Goal: Task Accomplishment & Management: Manage account settings

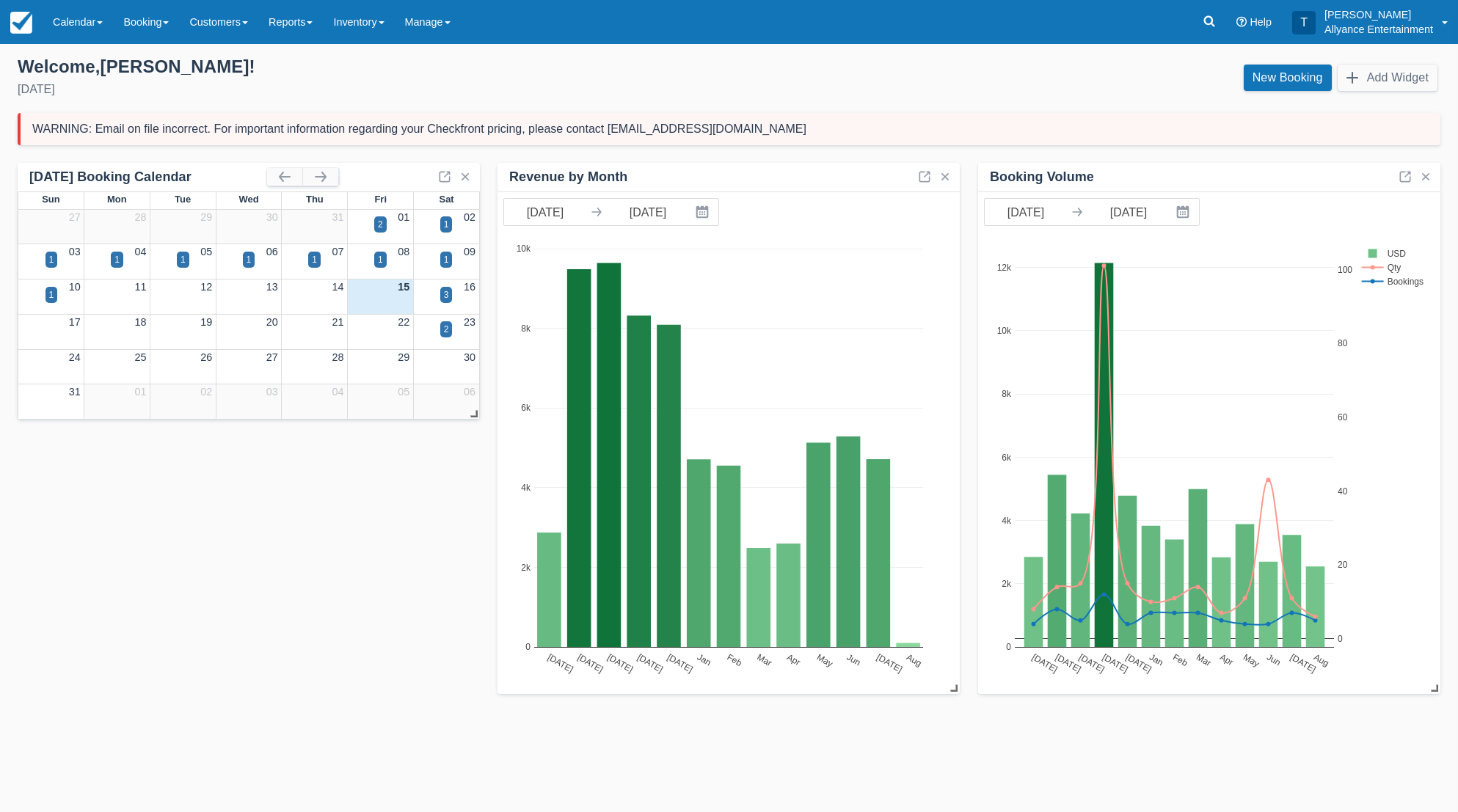
drag, startPoint x: 77, startPoint y: 21, endPoint x: 80, endPoint y: 71, distance: 50.1
click at [77, 21] on link "Calendar" at bounding box center [77, 22] width 70 height 44
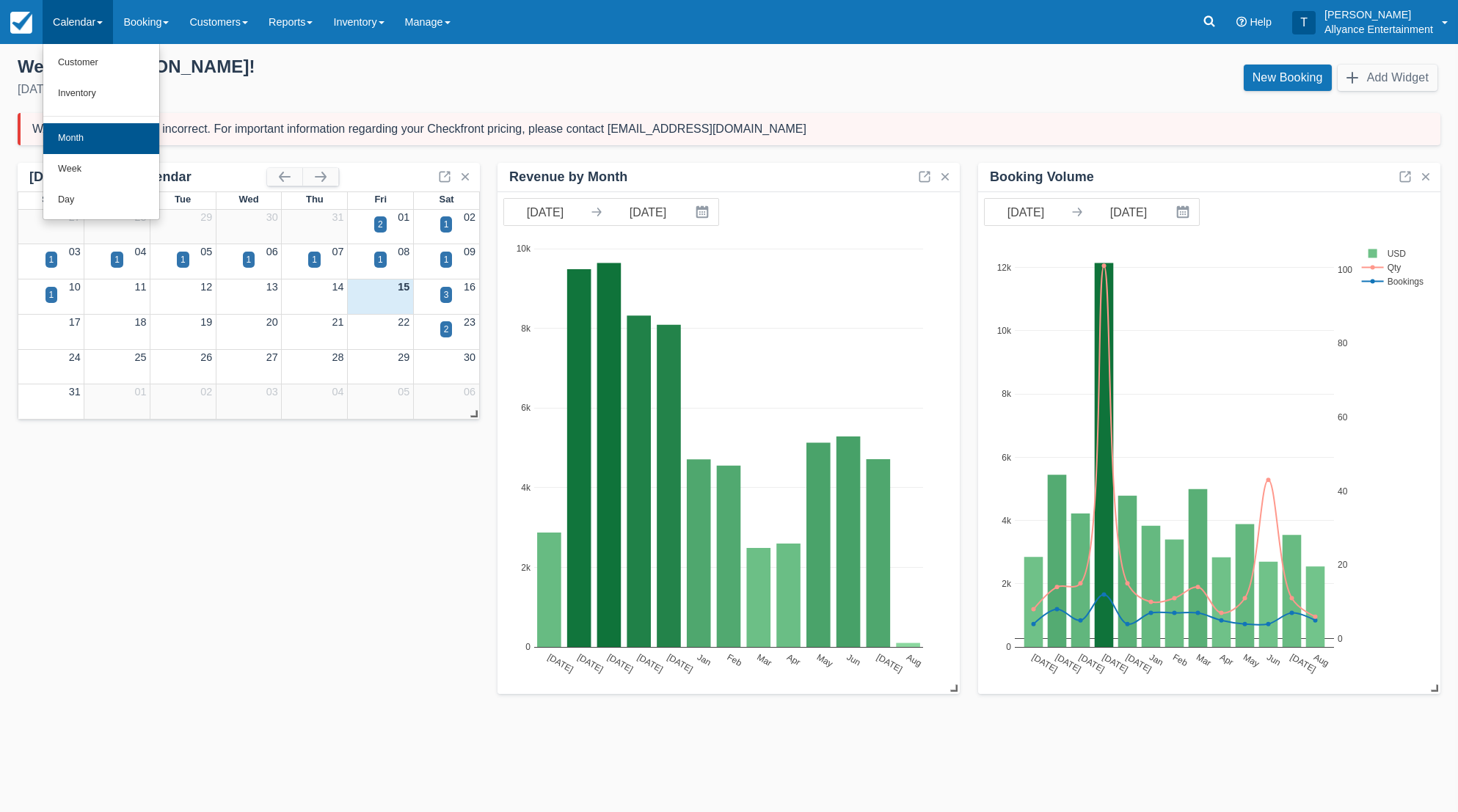
click at [77, 131] on link "Month" at bounding box center [101, 139] width 116 height 31
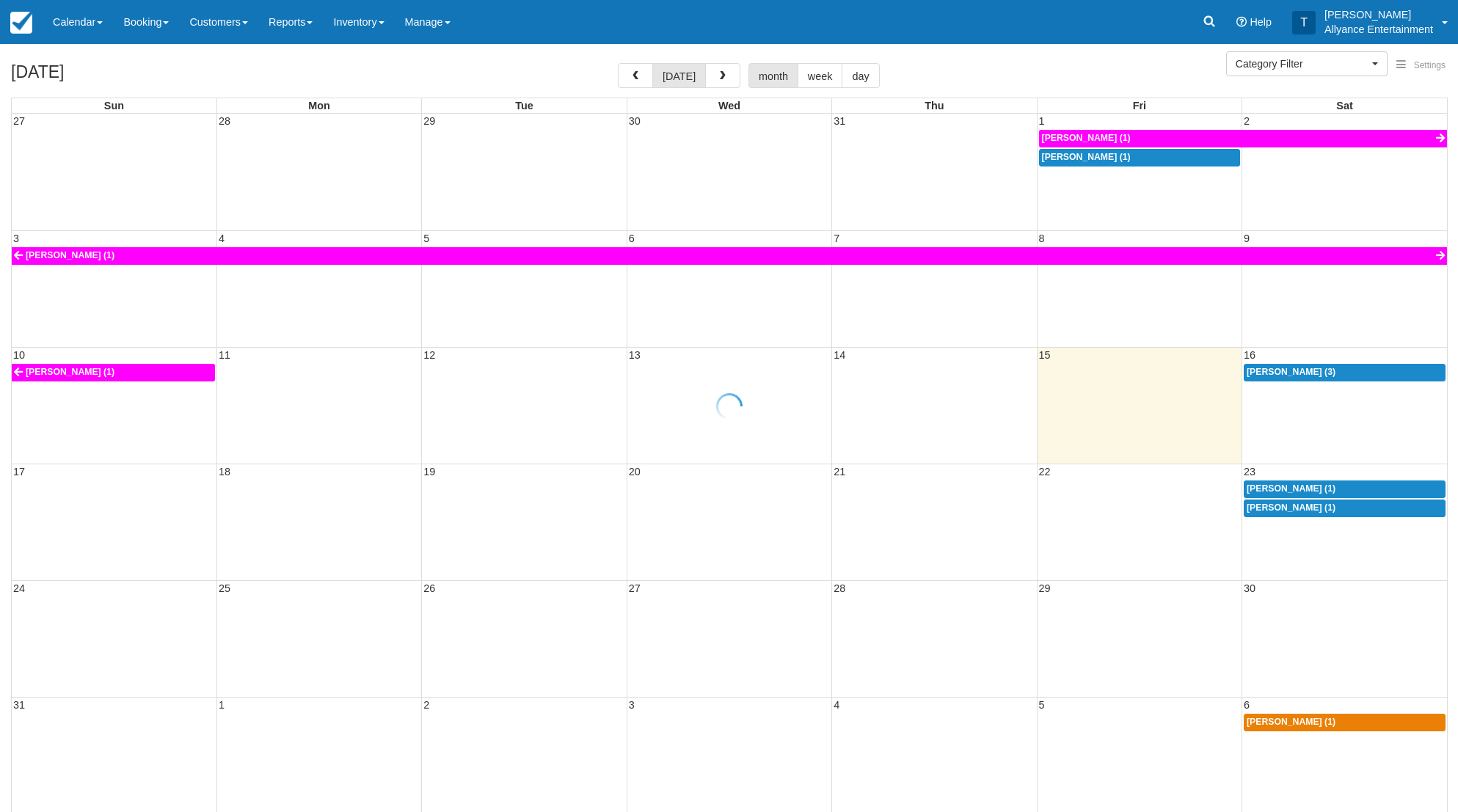
select select
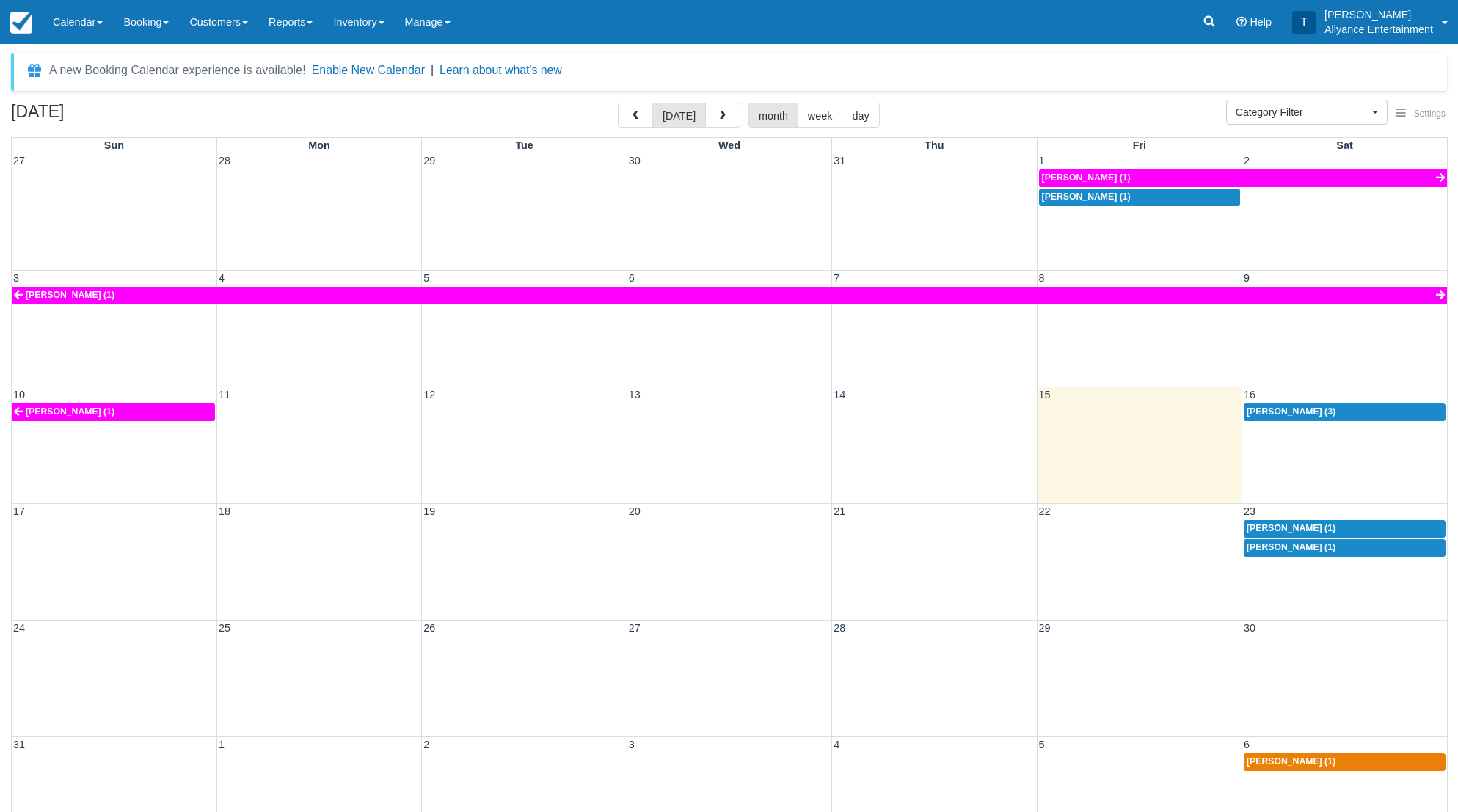
click at [1309, 451] on div "10 11 12 13 14 15 16 Jose A Barros (1) Doona Hood (3)" at bounding box center [729, 445] width 1436 height 117
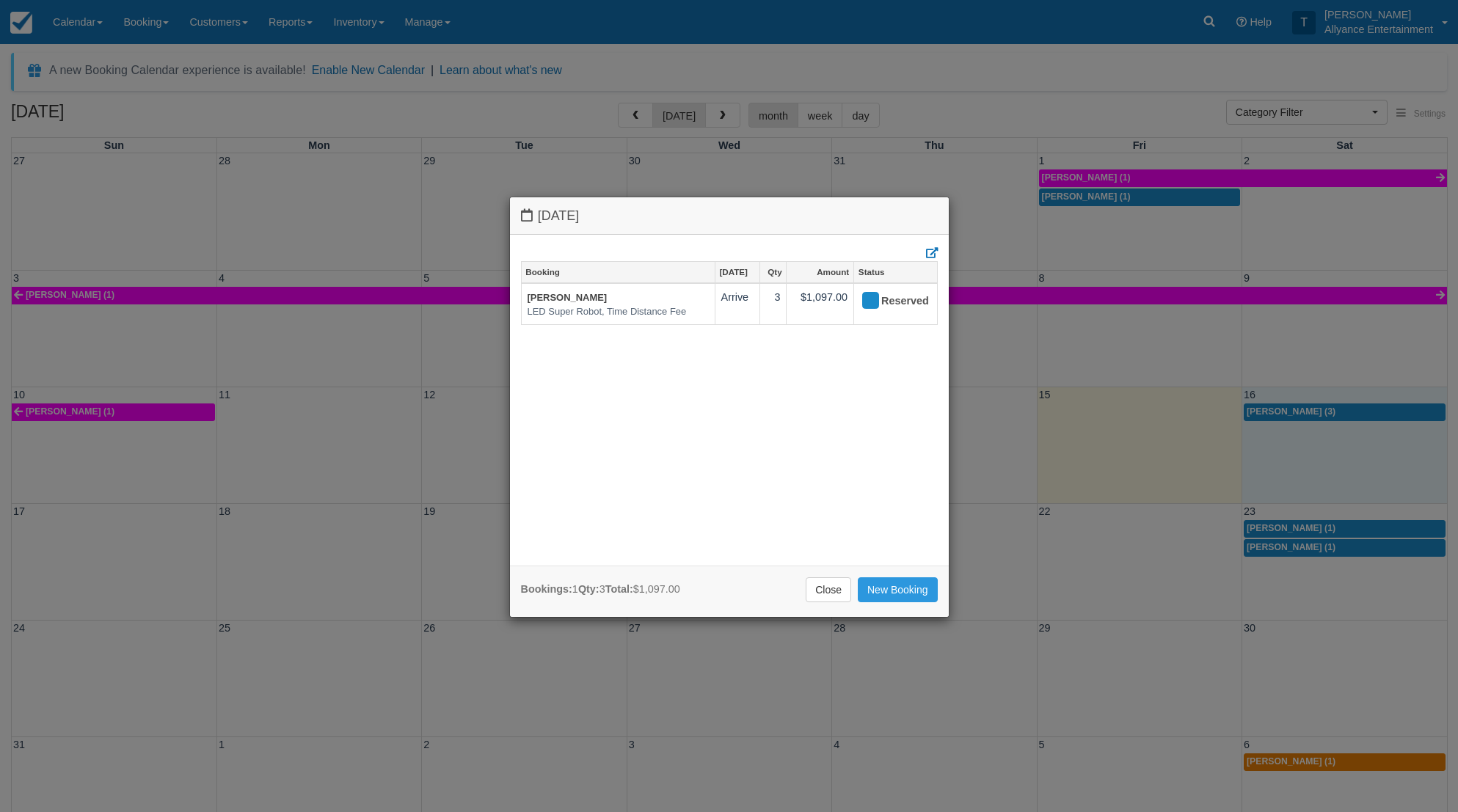
drag, startPoint x: 829, startPoint y: 592, endPoint x: 952, endPoint y: 418, distance: 213.1
click at [833, 583] on link "Close" at bounding box center [829, 590] width 46 height 25
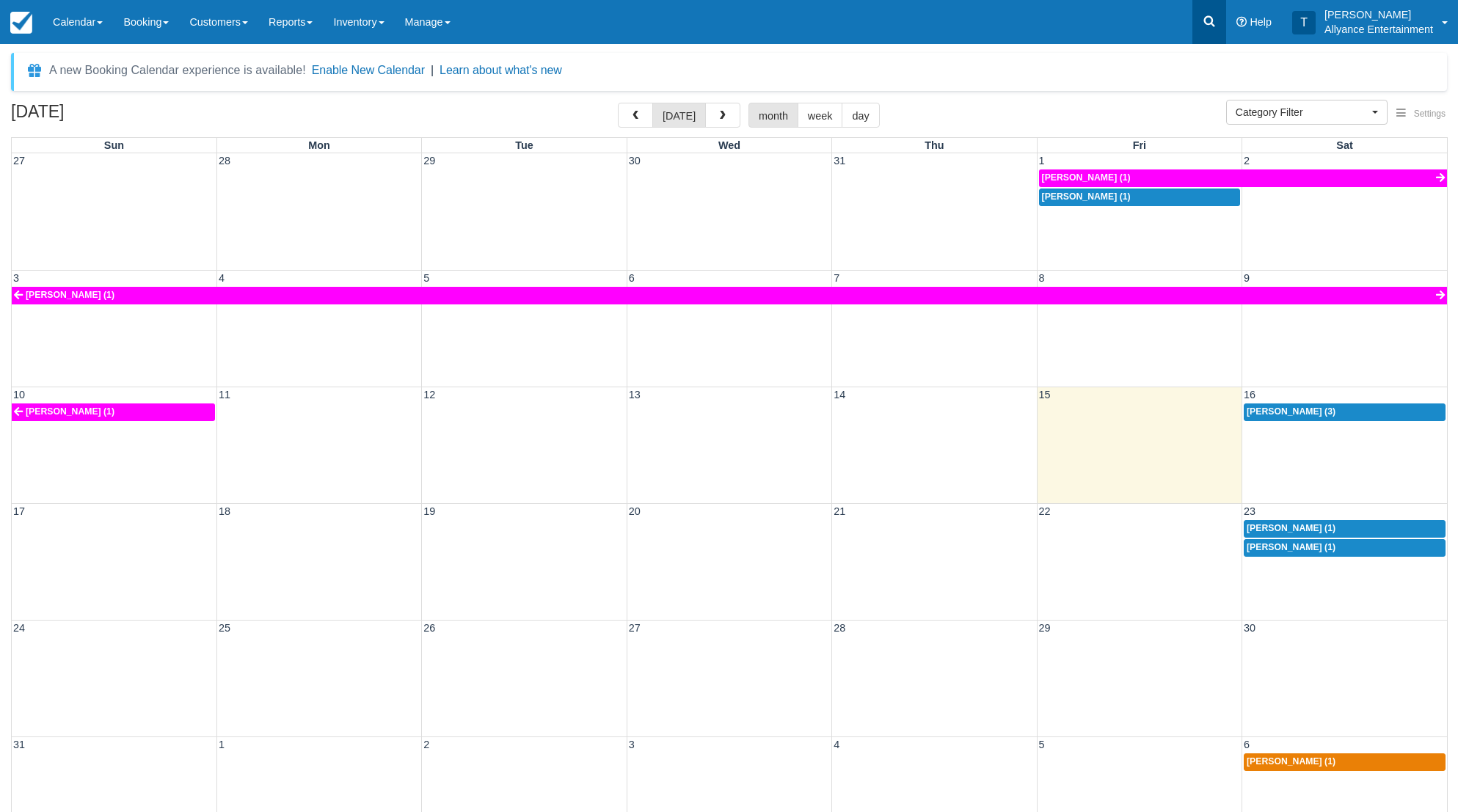
click at [1208, 20] on icon at bounding box center [1209, 21] width 15 height 15
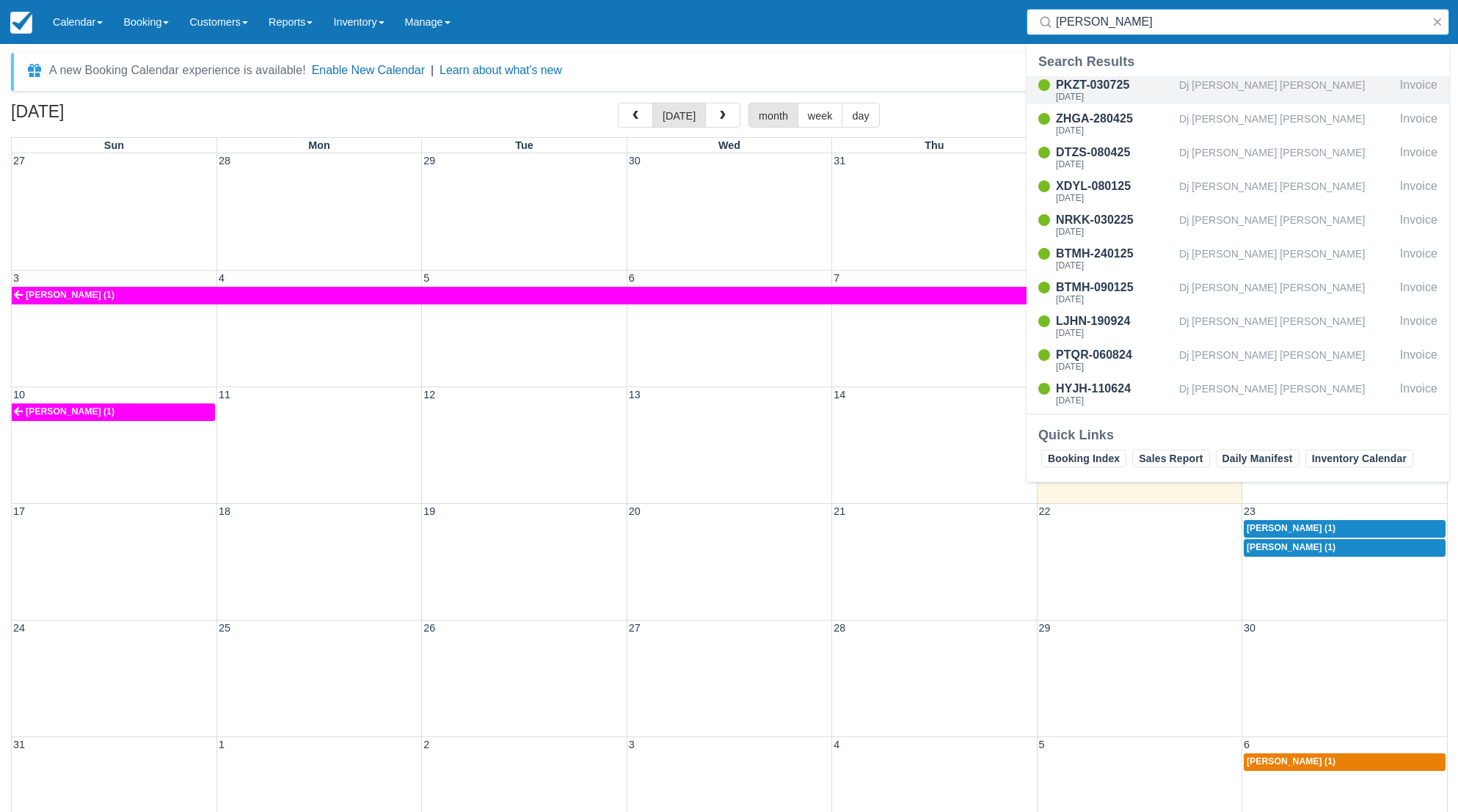
type input "sam"
click at [1111, 89] on div "PKZT-030725" at bounding box center [1115, 85] width 117 height 17
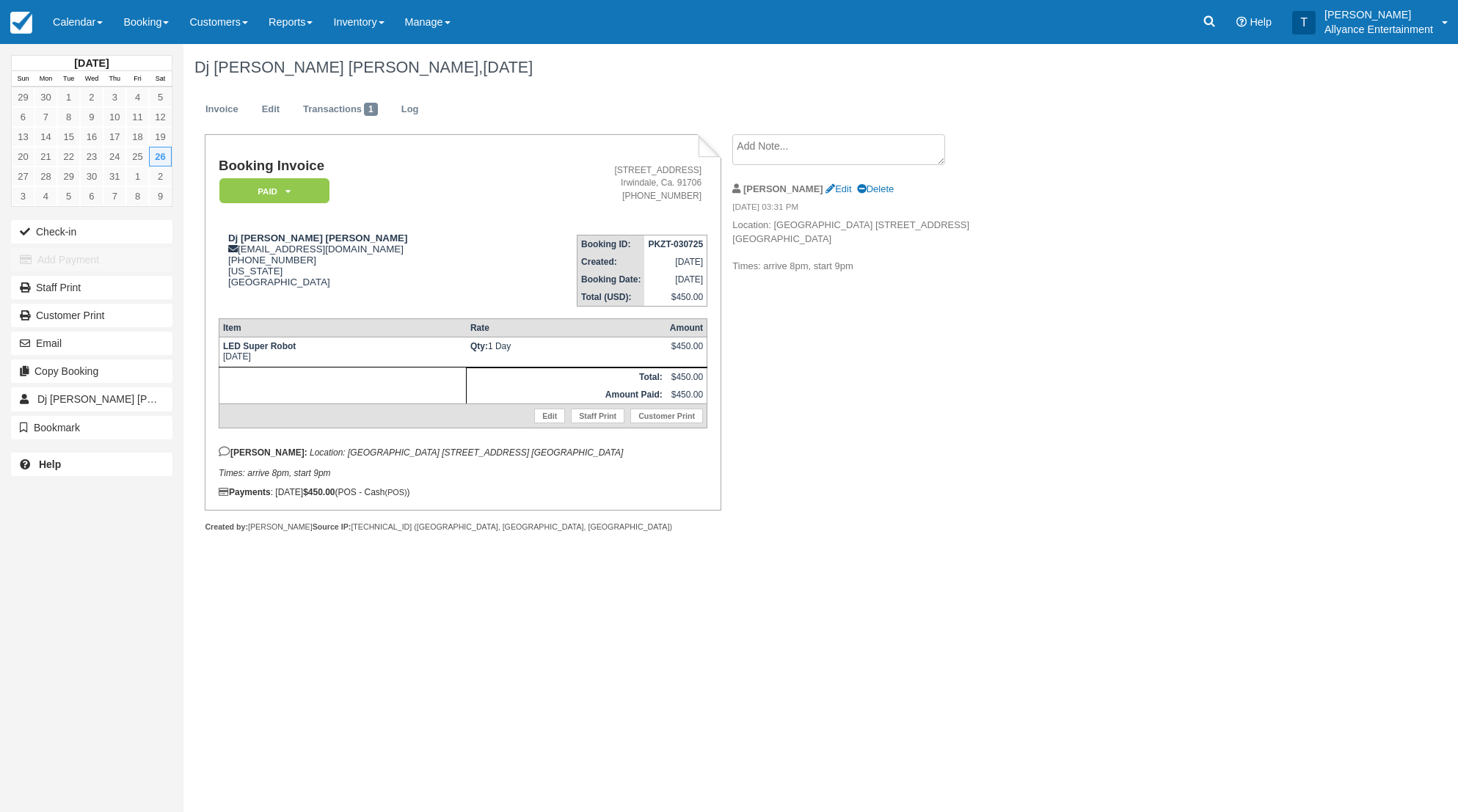
drag, startPoint x: 256, startPoint y: 462, endPoint x: 371, endPoint y: 486, distance: 117.5
click at [371, 479] on p "Tony: Location: Venetian Banquet Hall 349 S State College Blvd. Fullerton, CA 9…" at bounding box center [463, 462] width 489 height 32
click at [140, 393] on link "Dj Sam Sam 30" at bounding box center [91, 399] width 161 height 24
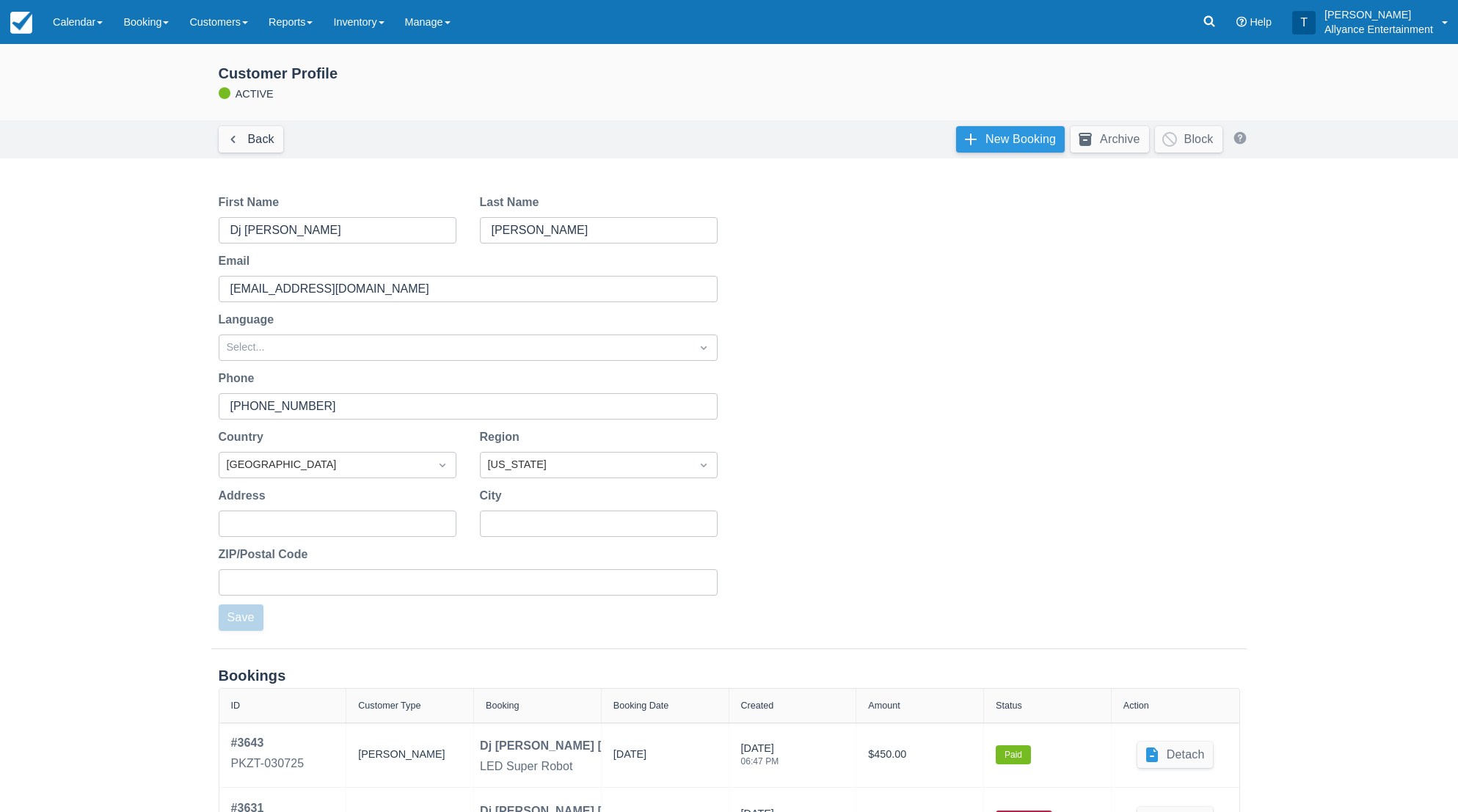
click at [989, 134] on link "New Booking" at bounding box center [1011, 139] width 109 height 27
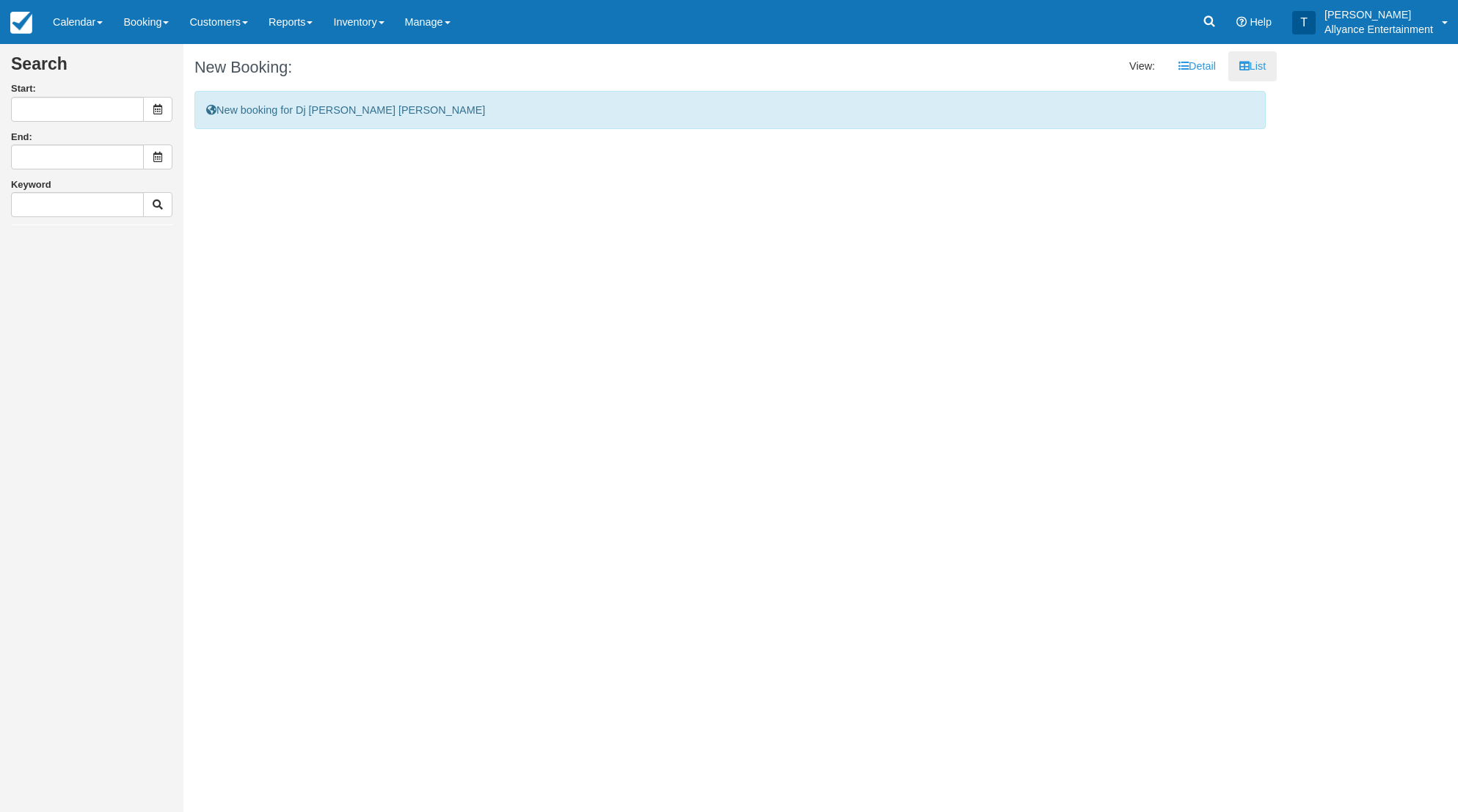
type input "[DATE]"
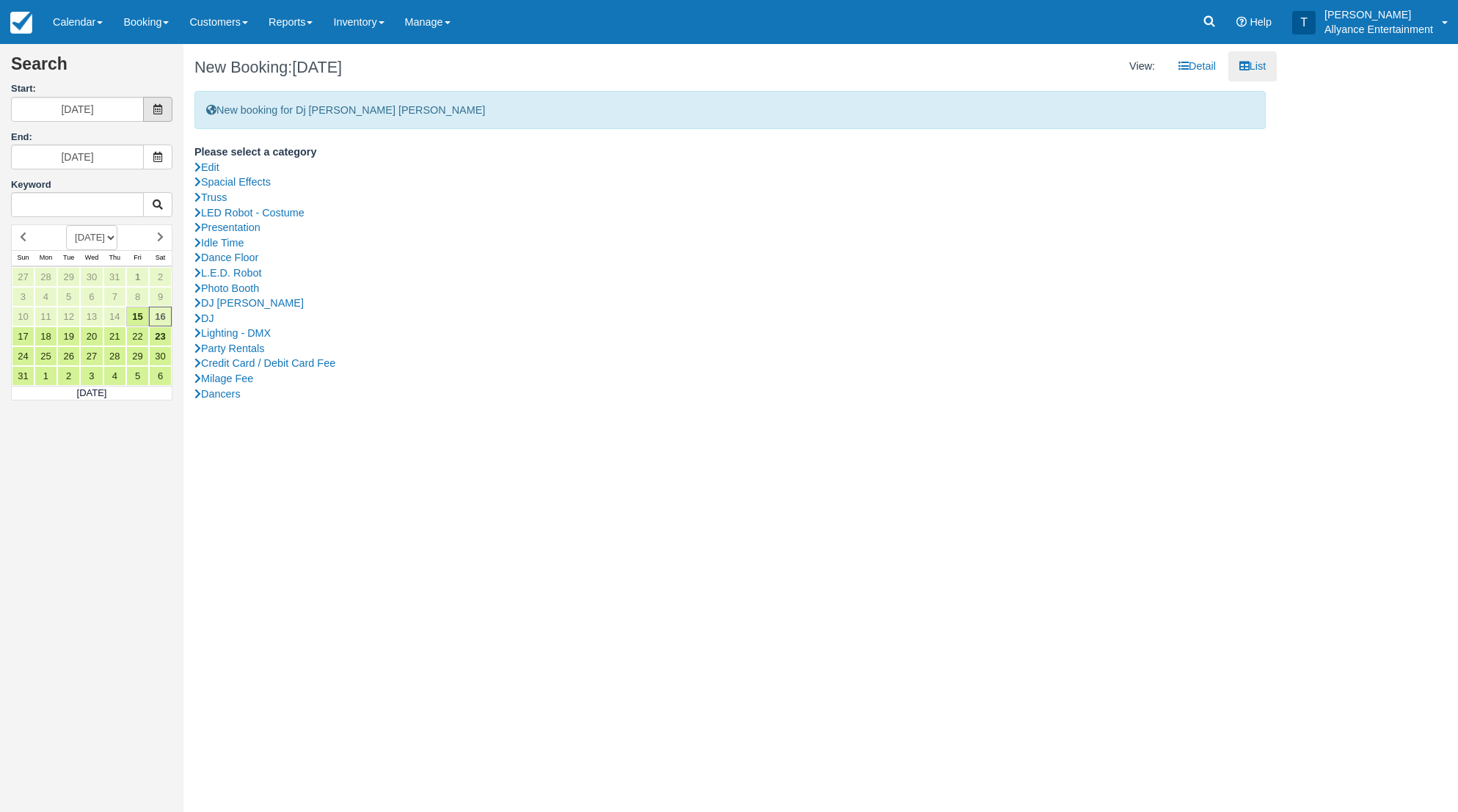
click at [161, 109] on icon at bounding box center [158, 109] width 10 height 10
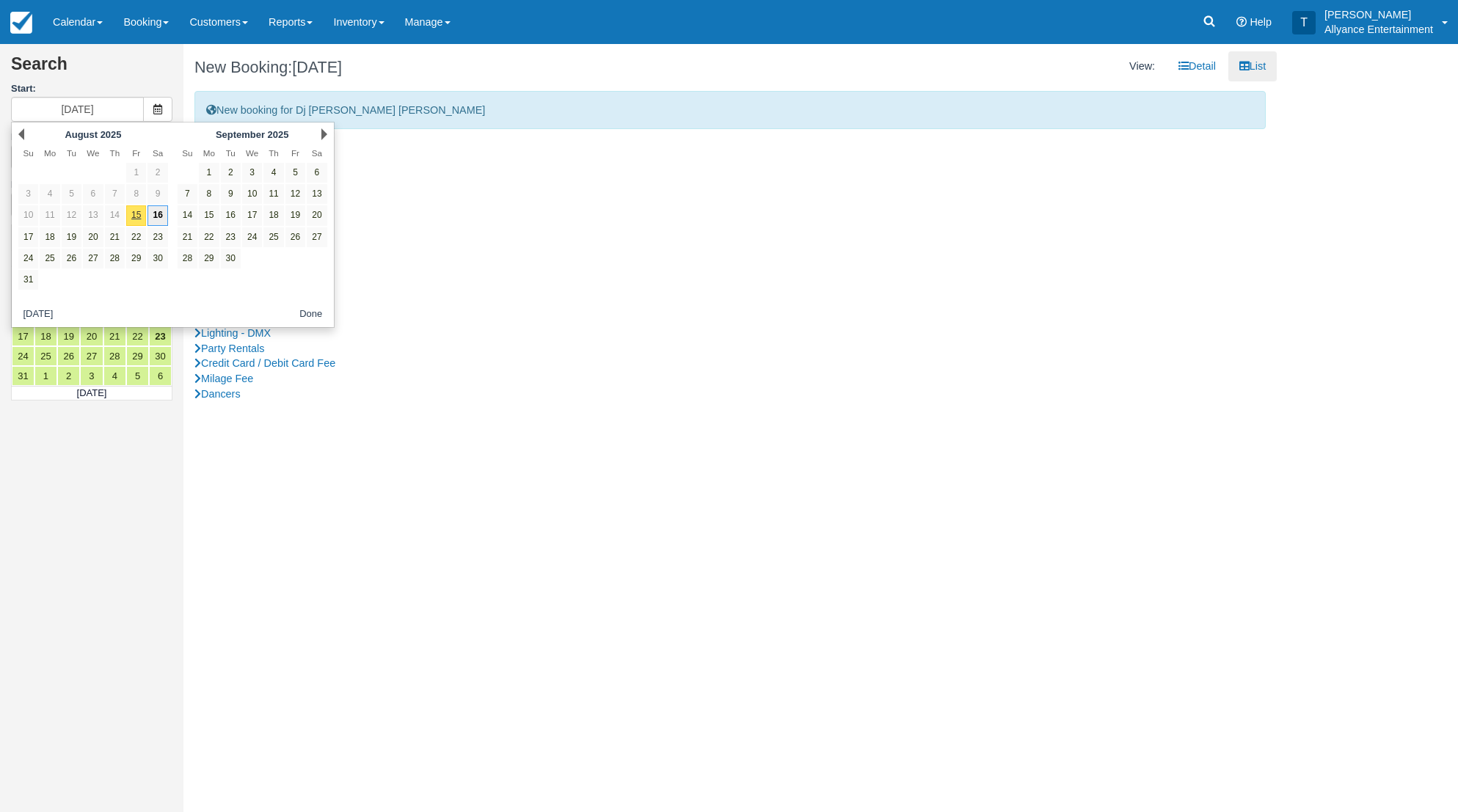
click at [164, 213] on link "16" at bounding box center [157, 215] width 20 height 20
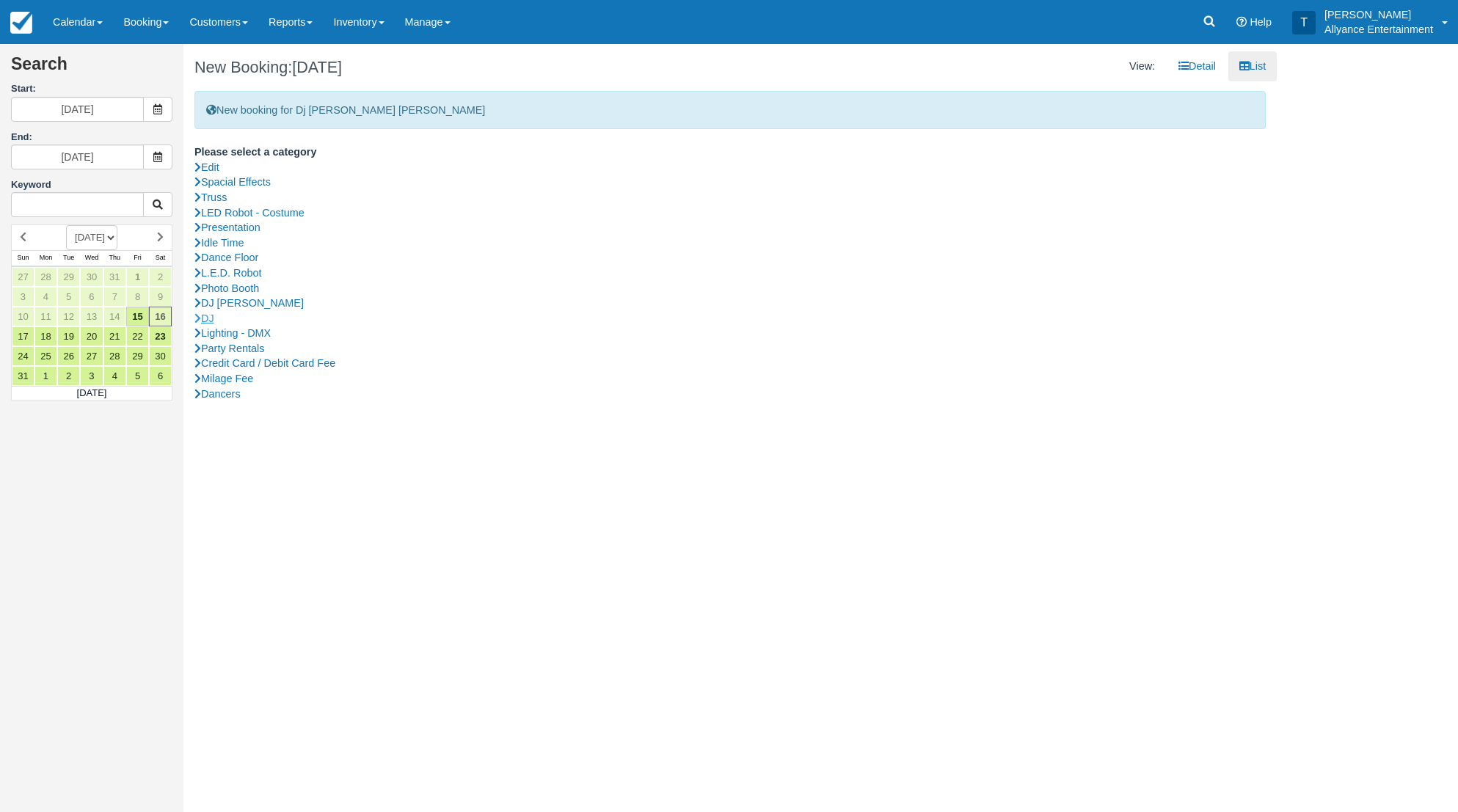
click at [210, 311] on link "DJ" at bounding box center [730, 319] width 1071 height 16
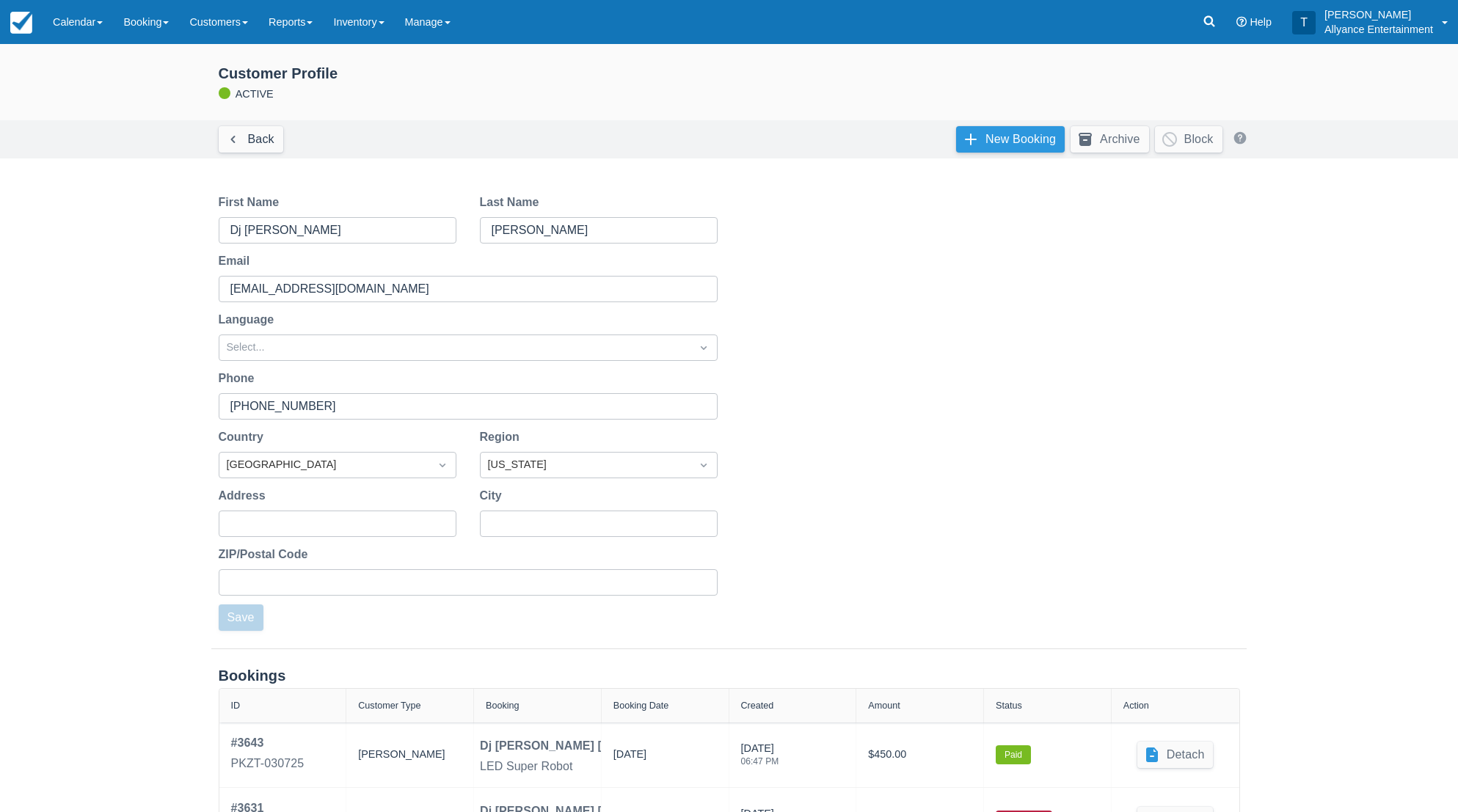
click at [999, 138] on link "New Booking" at bounding box center [1011, 139] width 109 height 27
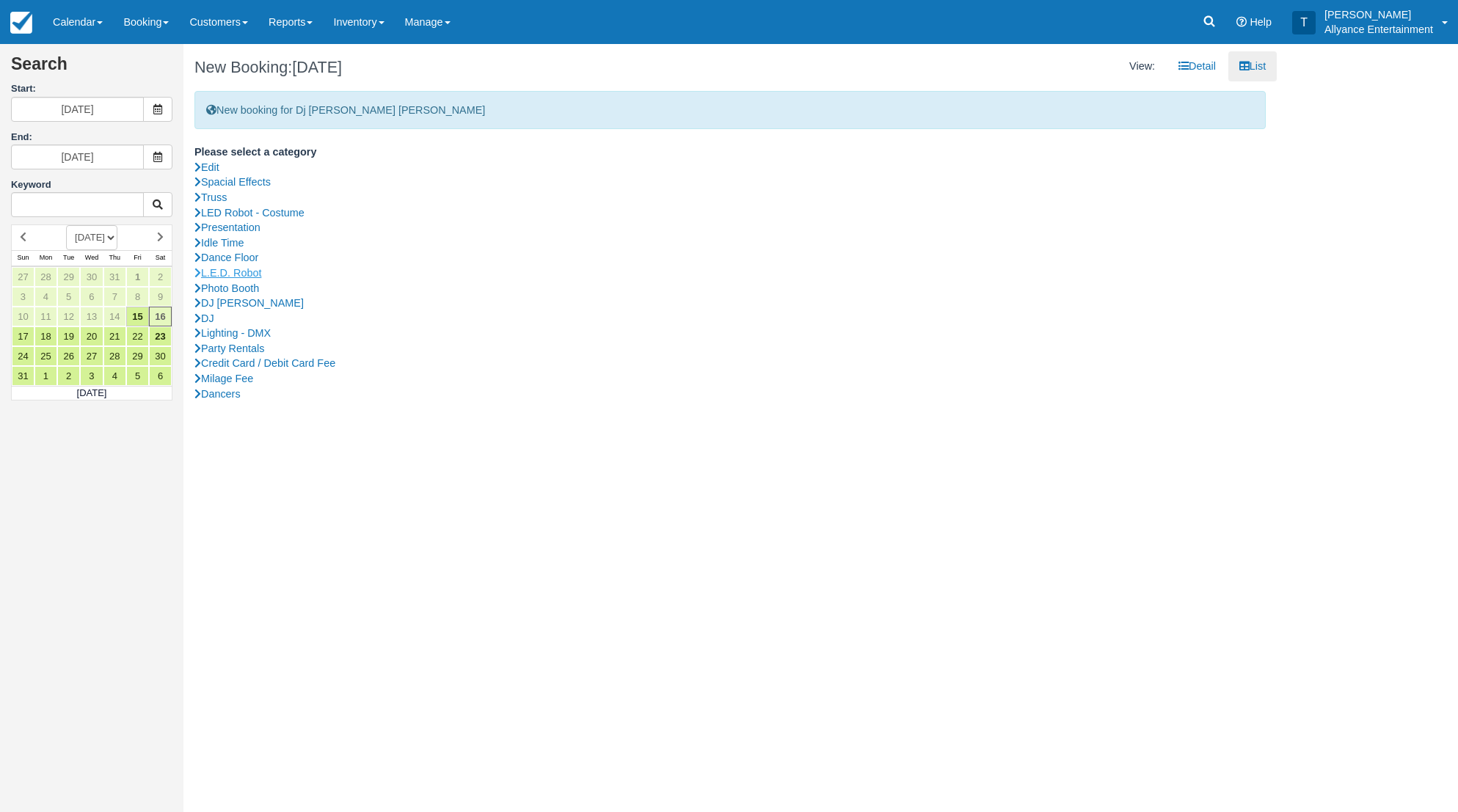
click at [252, 271] on link "L.E.D. Robot" at bounding box center [730, 273] width 1071 height 16
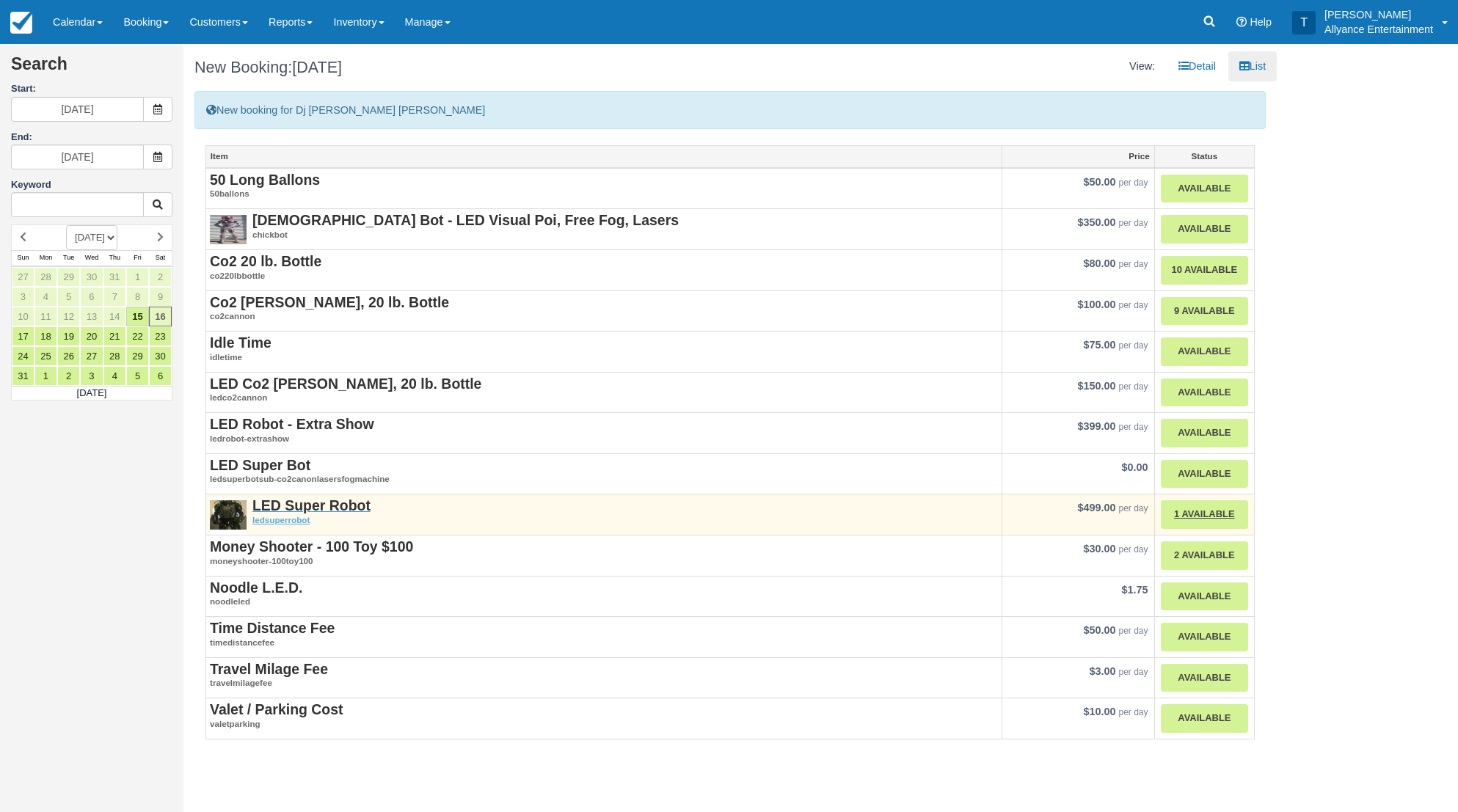
click at [299, 500] on strong "LED Super Robot" at bounding box center [312, 506] width 118 height 16
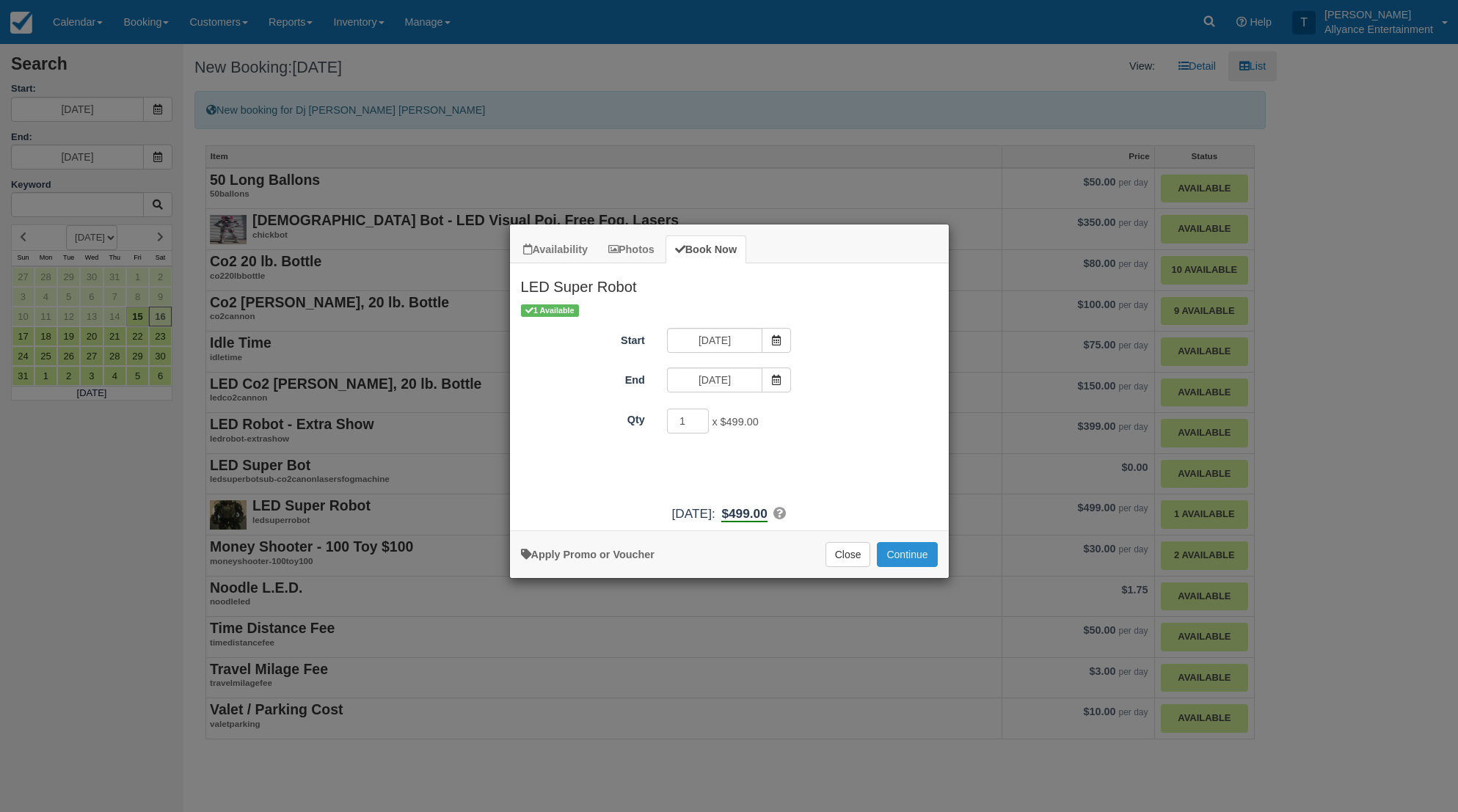
click at [927, 565] on button "Continue" at bounding box center [907, 555] width 60 height 25
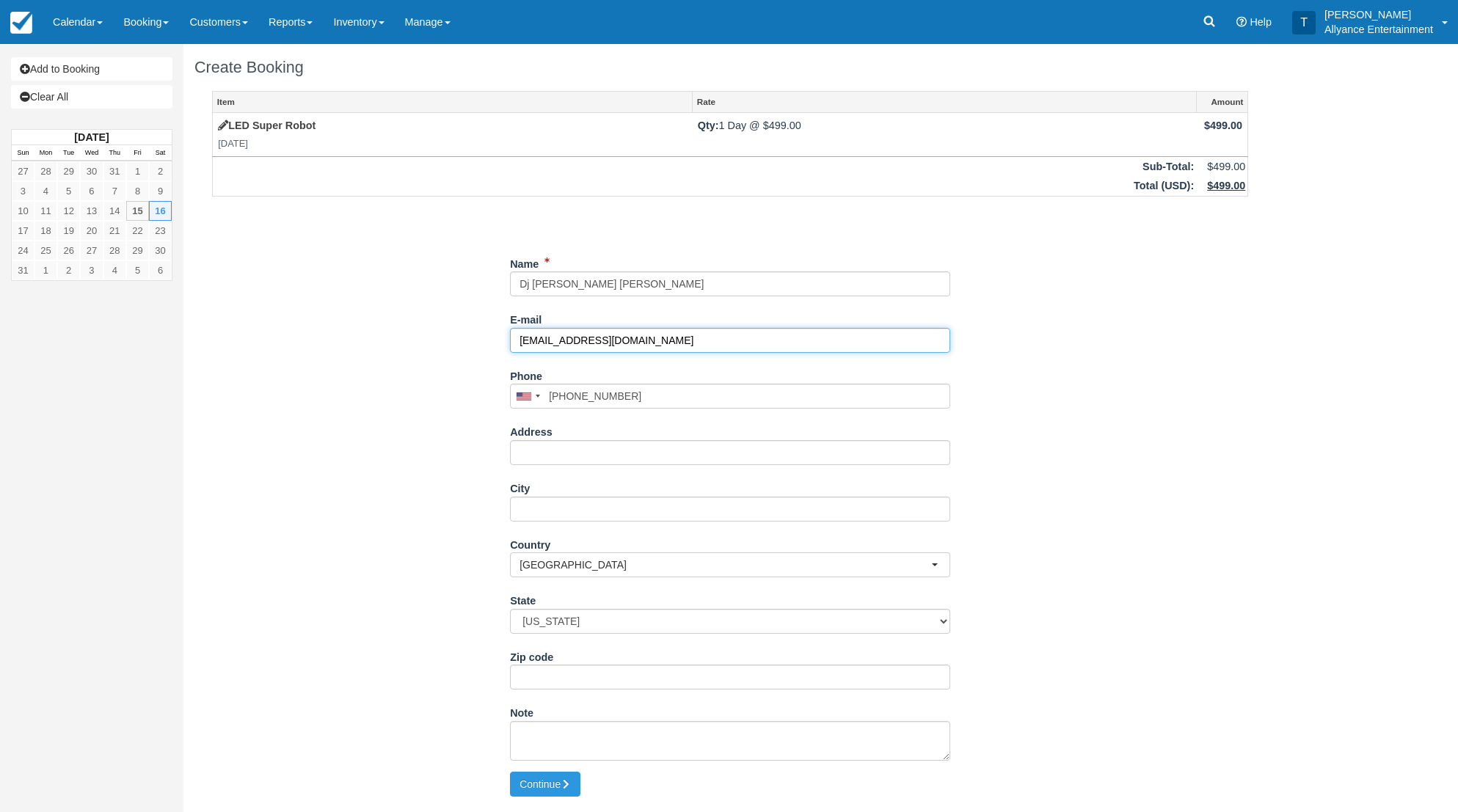
drag, startPoint x: 662, startPoint y: 334, endPoint x: 491, endPoint y: 339, distance: 171.1
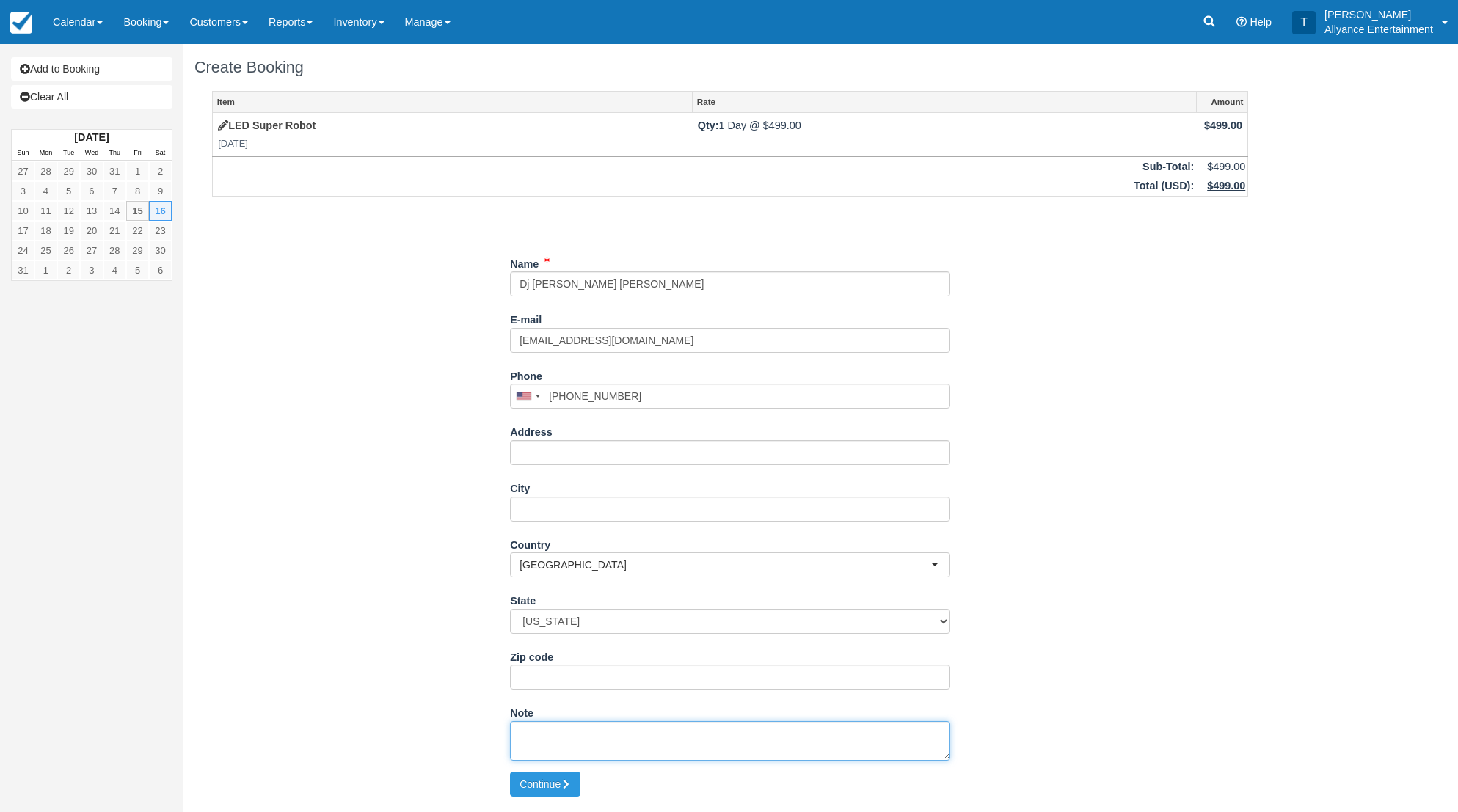
click at [555, 733] on textarea "Note" at bounding box center [730, 741] width 440 height 39
paste textarea "Location: Venetian Banquet Hall 349 S State College Blvd. Fullerton, CA 92831 T…"
click at [636, 747] on textarea "Location: Venetian Banquet Hall 349 S State College Blvd. Fullerton, CA 92831 T…" at bounding box center [730, 741] width 440 height 39
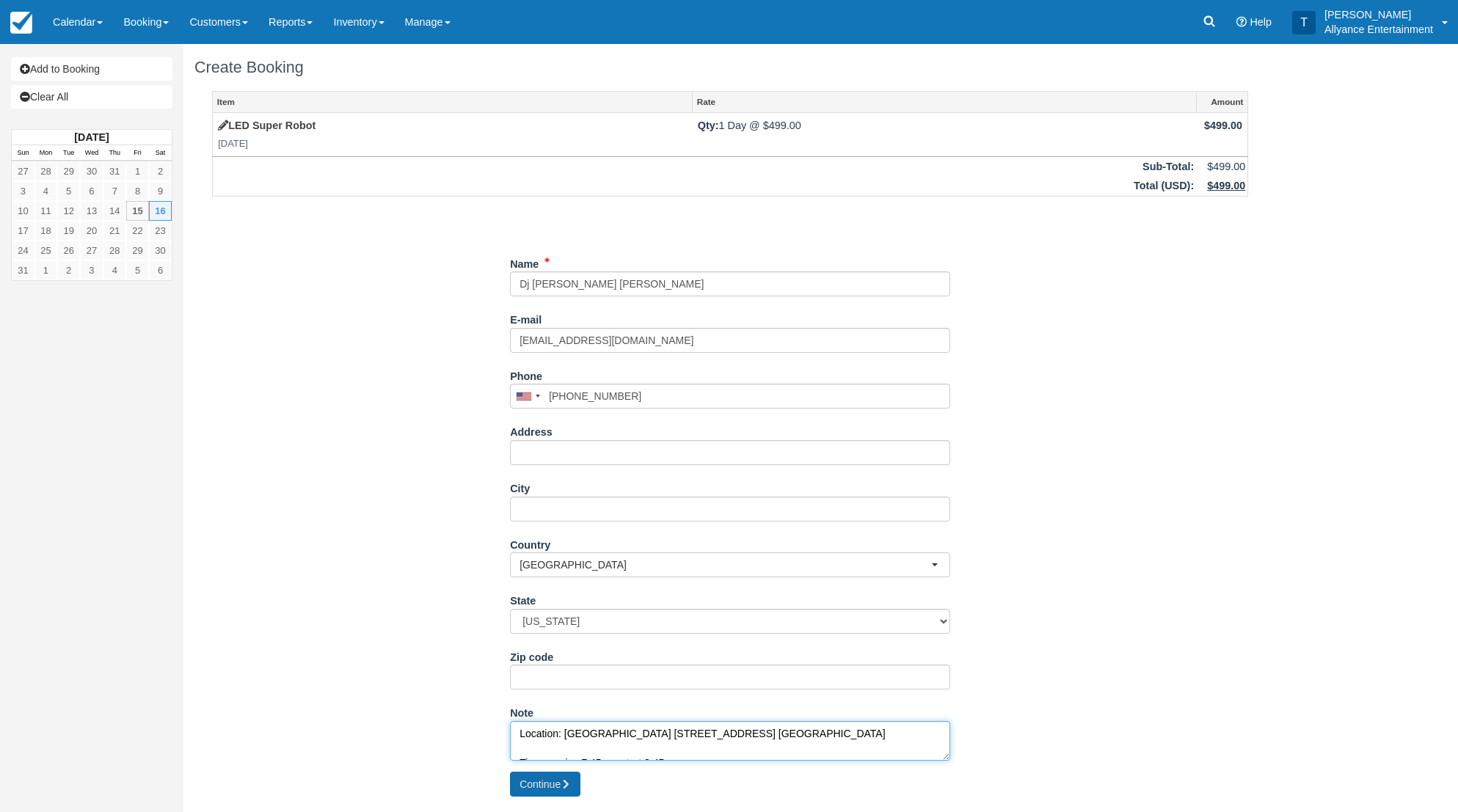
type textarea "Location: Venetian Banquet Hall 349 S State College Blvd. Fullerton, CA 92831 T…"
click at [564, 780] on icon "submit" at bounding box center [566, 784] width 10 height 10
type input "[PHONE_NUMBER]"
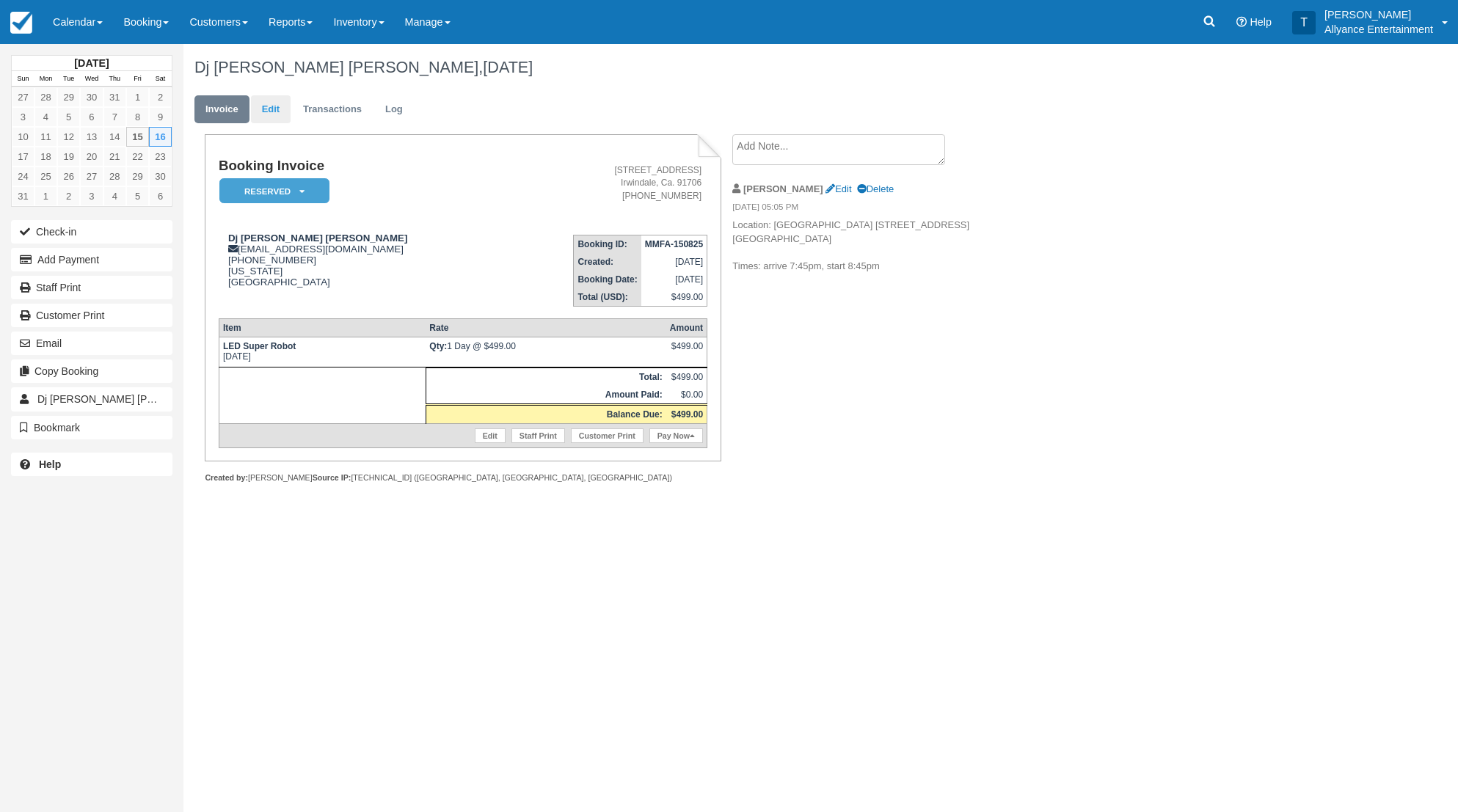
click at [274, 110] on link "Edit" at bounding box center [271, 109] width 39 height 28
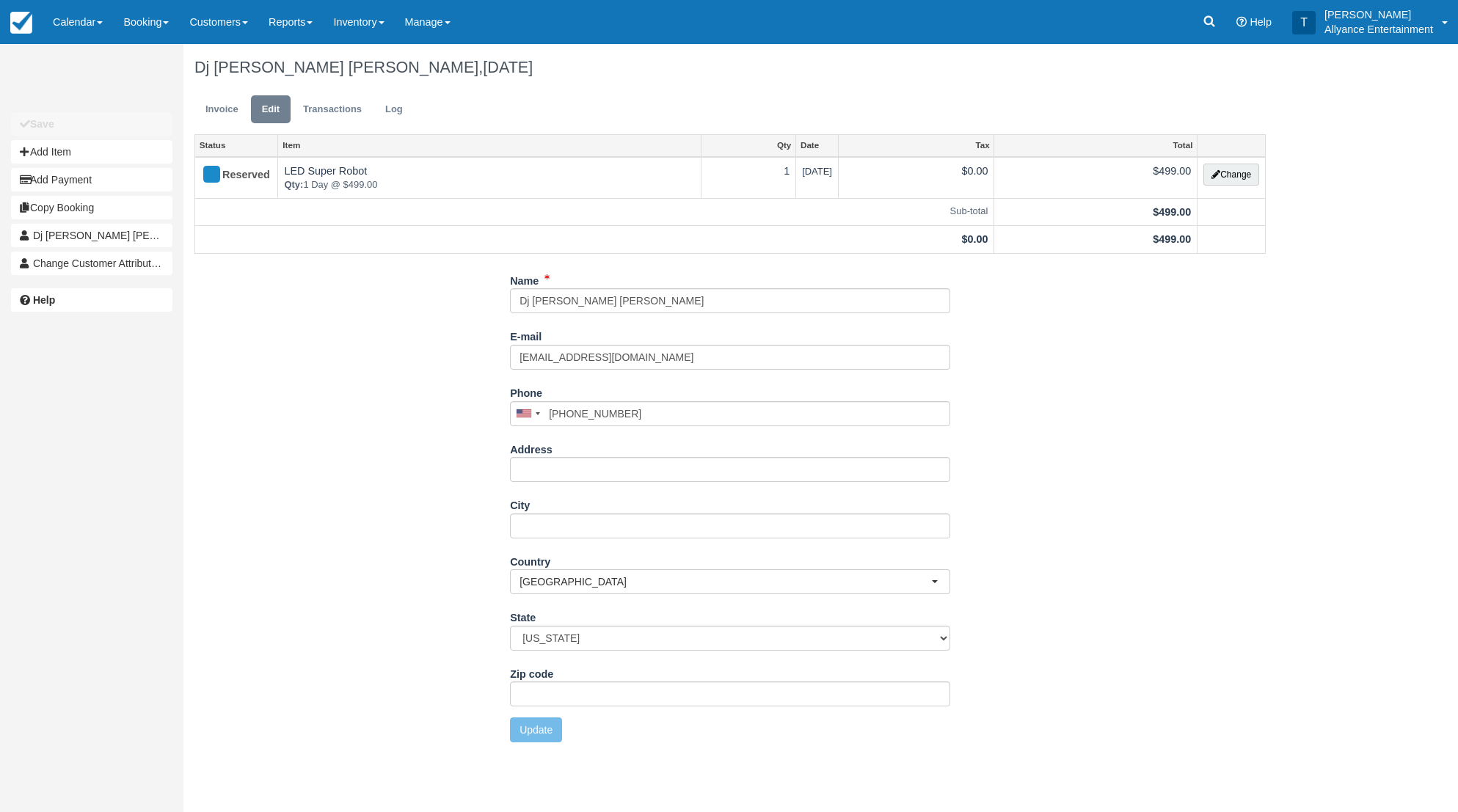
drag, startPoint x: 1217, startPoint y: 176, endPoint x: 1200, endPoint y: 176, distance: 17.0
click at [1216, 176] on icon "button" at bounding box center [1215, 174] width 9 height 9
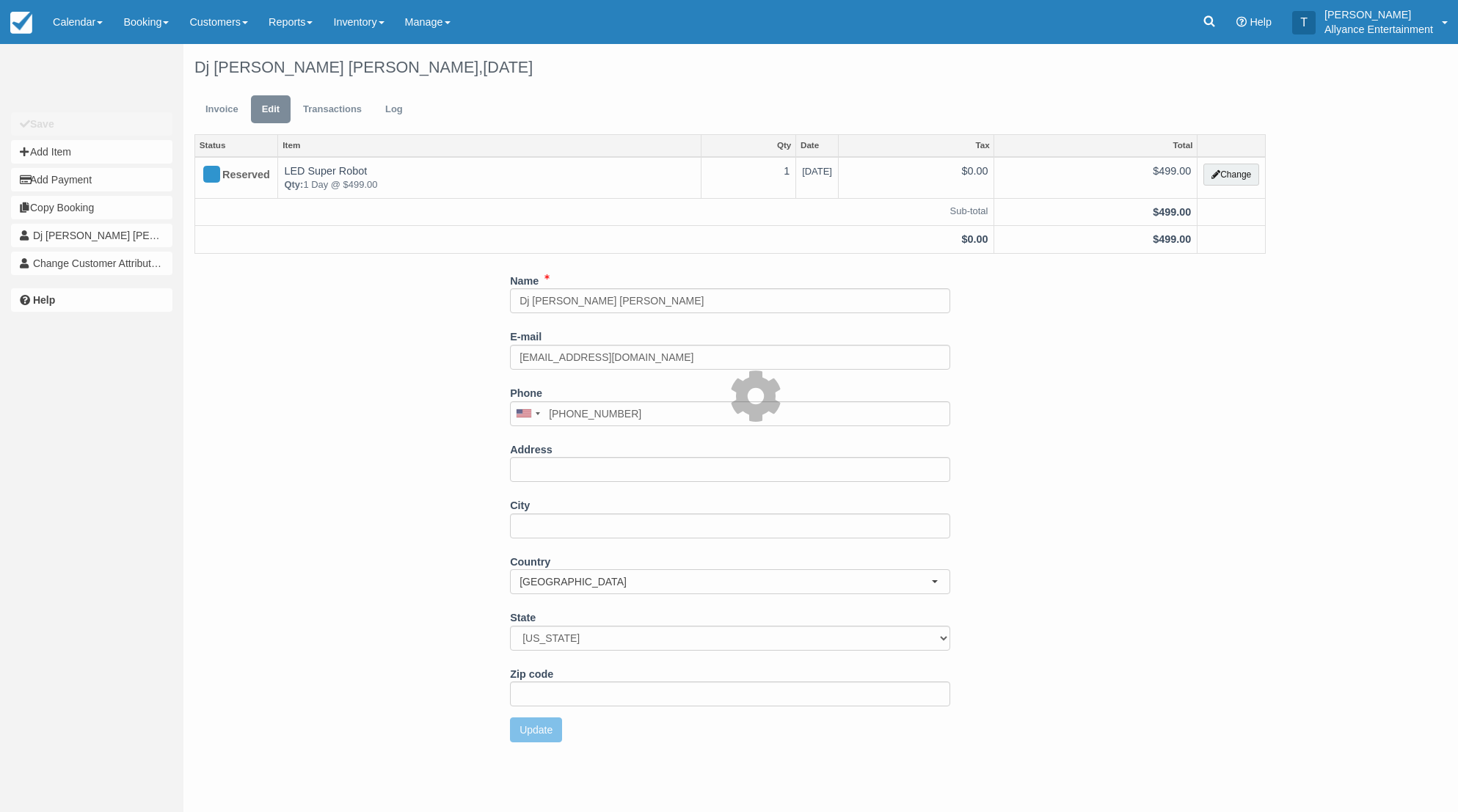
select select "29"
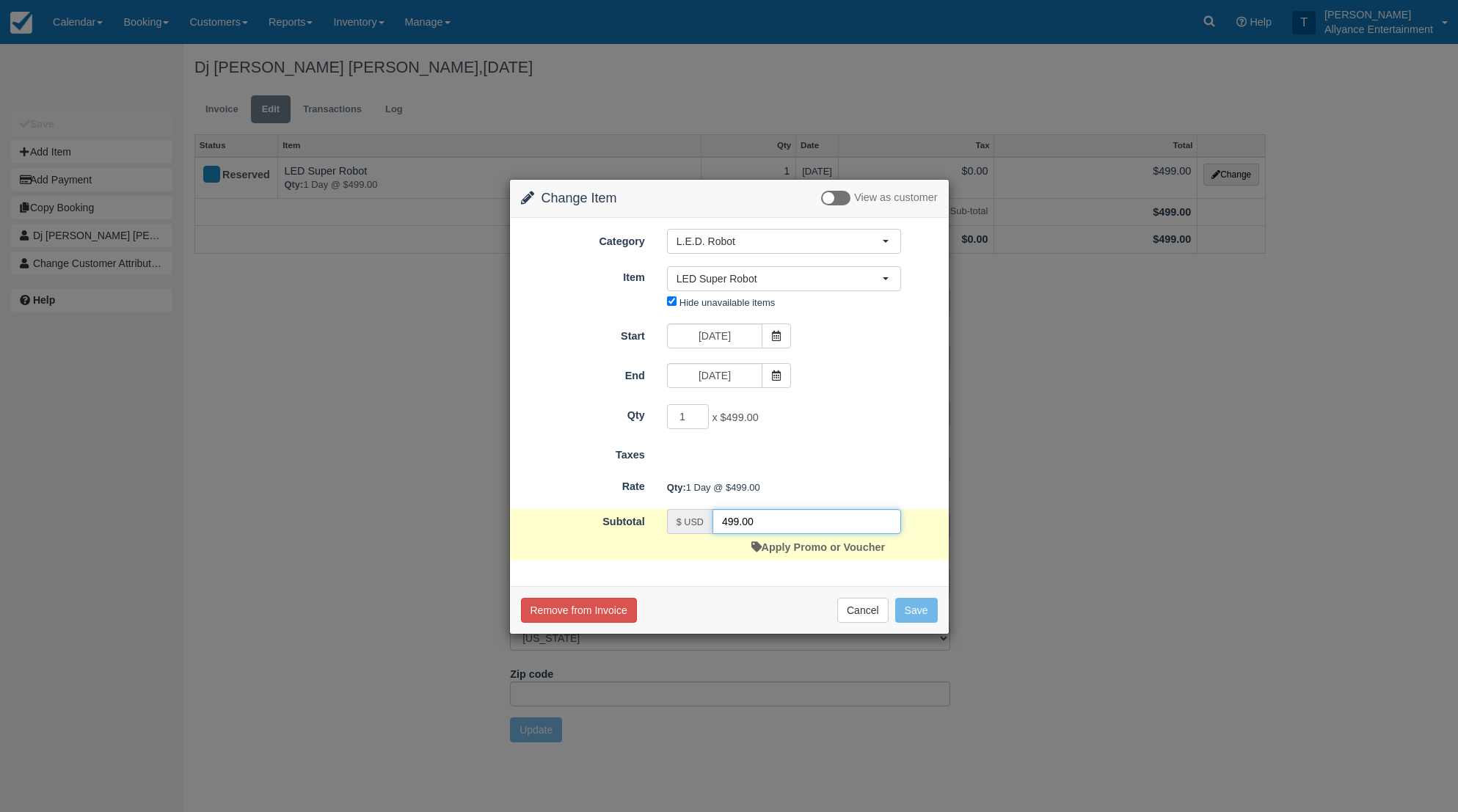
click at [740, 518] on input "499.00" at bounding box center [807, 522] width 188 height 25
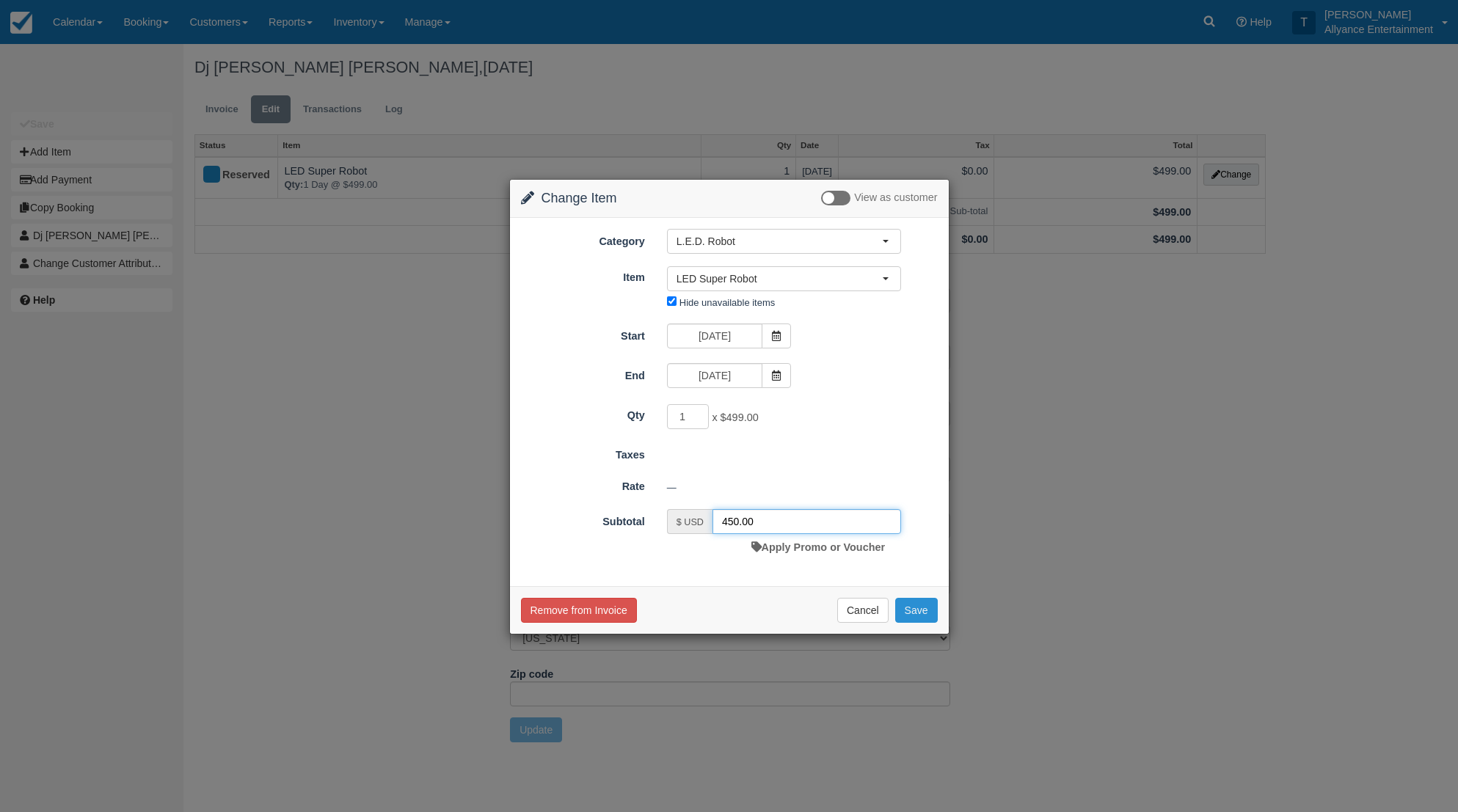
type input "450.00"
click at [919, 612] on button "Save" at bounding box center [917, 610] width 43 height 25
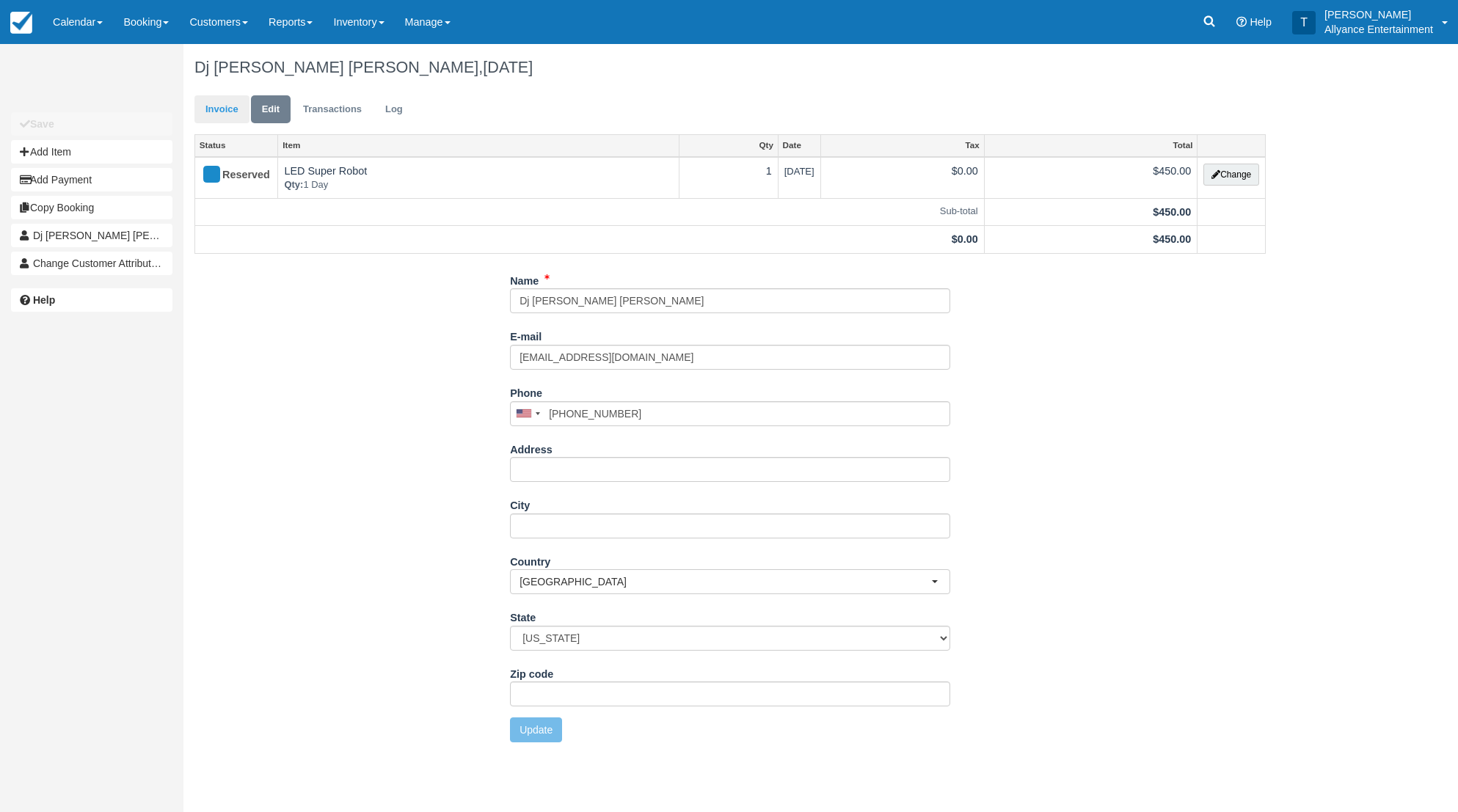
click at [212, 114] on link "Invoice" at bounding box center [222, 109] width 55 height 28
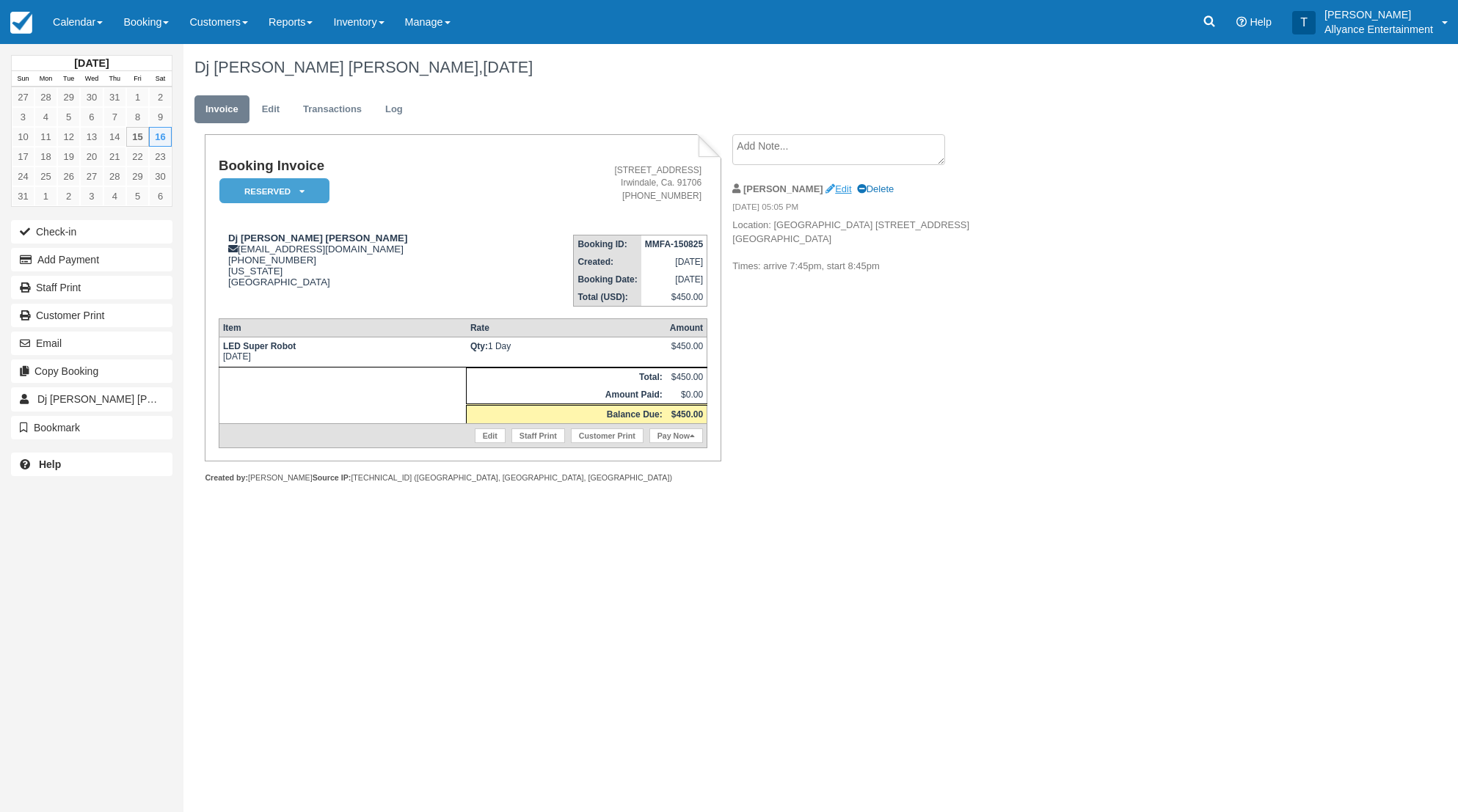
click at [825, 187] on link "Edit" at bounding box center [838, 189] width 26 height 11
type textarea "Location: [GEOGRAPHIC_DATA] [STREET_ADDRESS] [GEOGRAPHIC_DATA] Times: arrive 7:…"
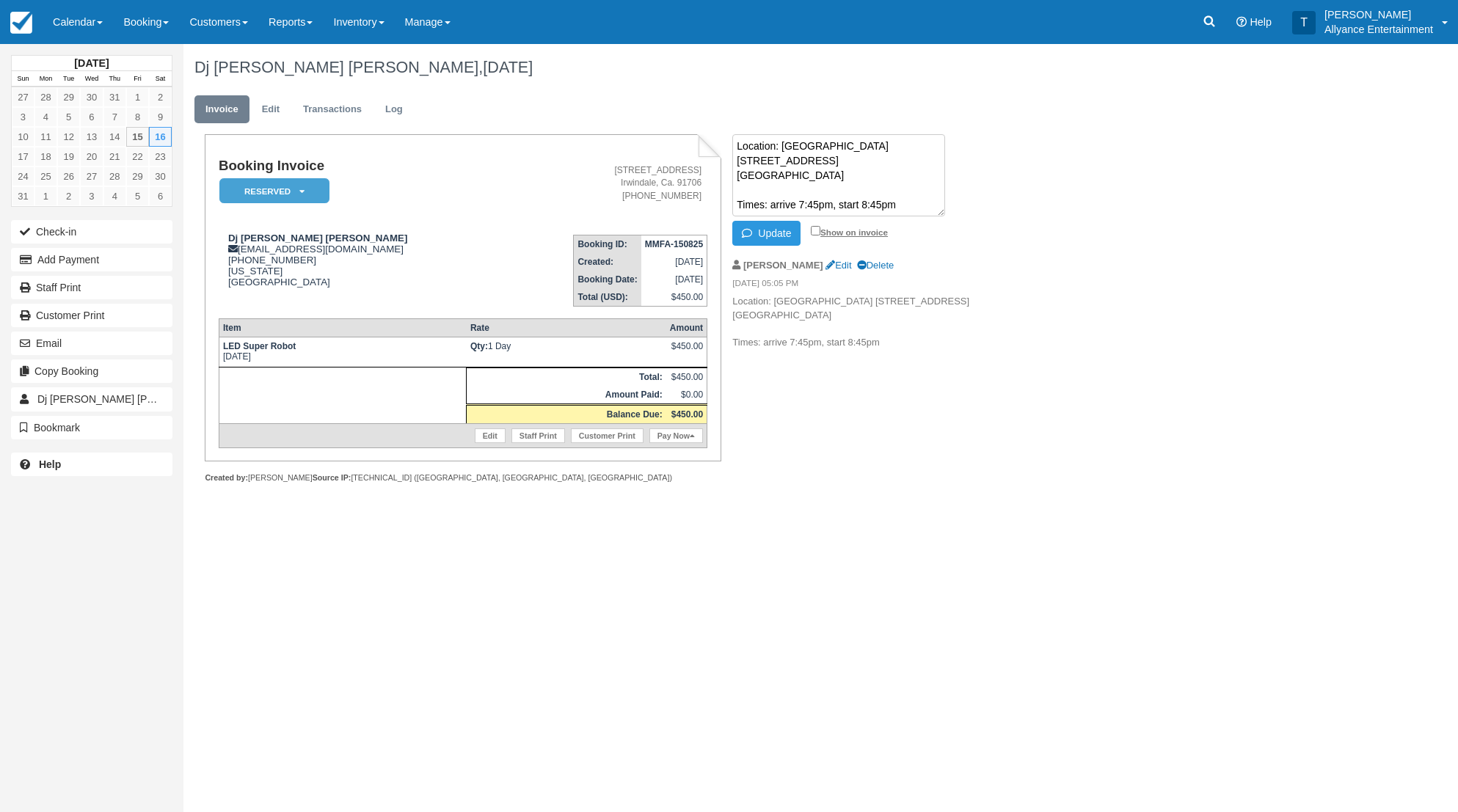
click at [814, 231] on input "Show on invoice" at bounding box center [816, 231] width 9 height 9
checkbox input "true"
click at [770, 232] on button "Update" at bounding box center [766, 233] width 69 height 25
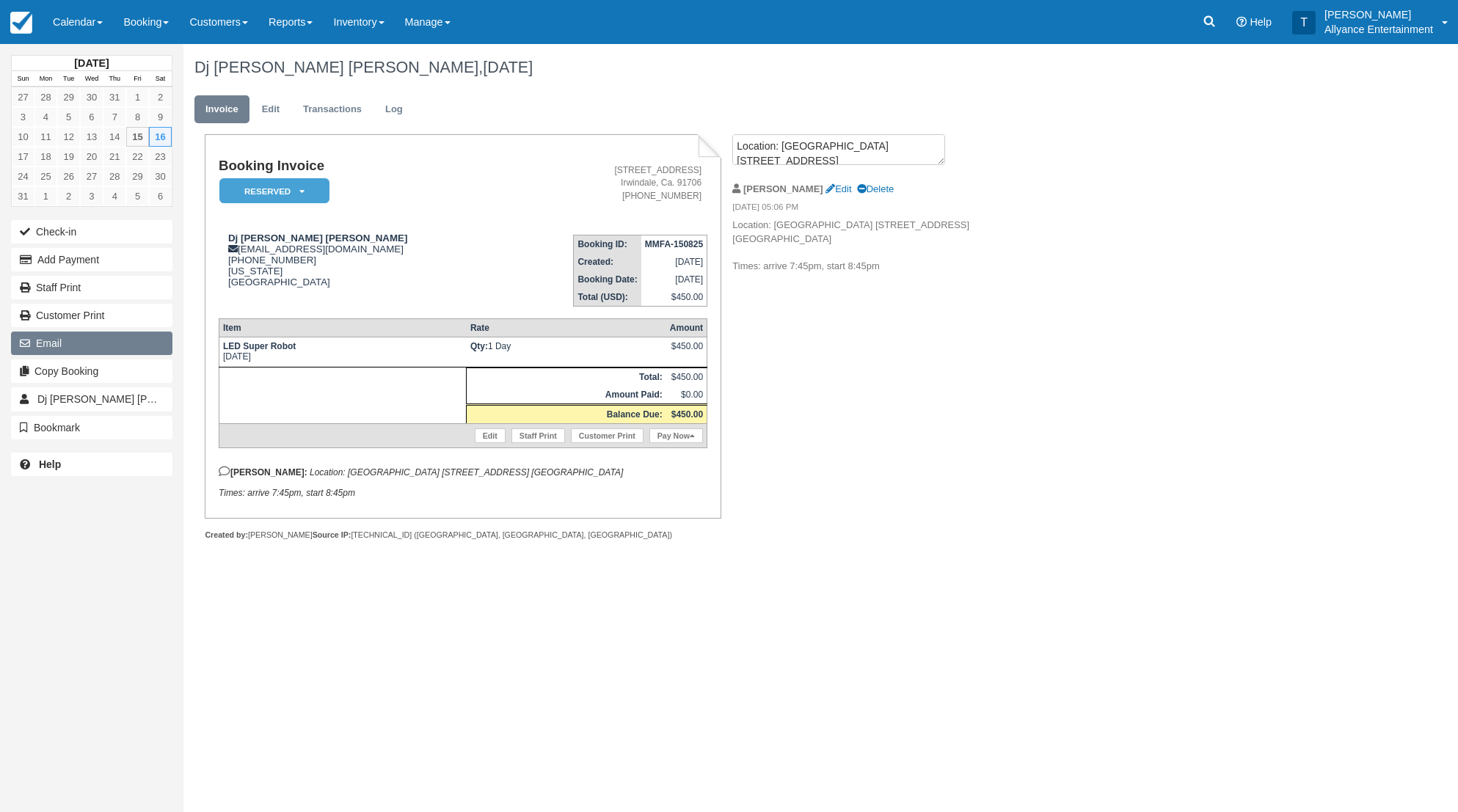
click at [116, 344] on button "Email" at bounding box center [91, 343] width 161 height 24
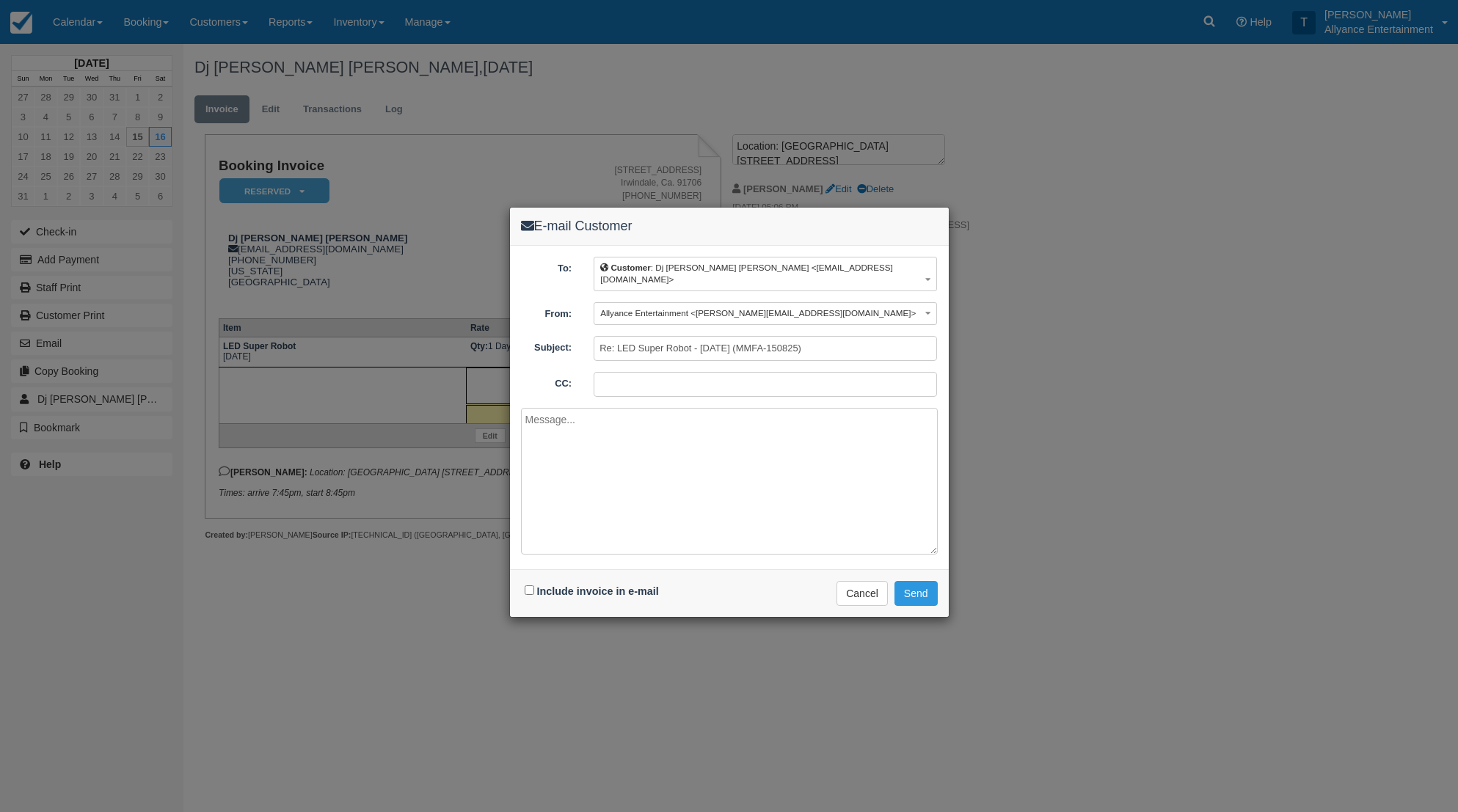
click at [638, 439] on textarea at bounding box center [729, 481] width 417 height 146
click at [540, 408] on textarea "Sa,m Here is booking for tomorrow" at bounding box center [729, 481] width 417 height 146
type textarea "Sam, Here is booking for tomorrow Thanks, Tony B."
click at [527, 586] on input "Include invoice in e-mail" at bounding box center [529, 591] width 9 height 9
checkbox input "true"
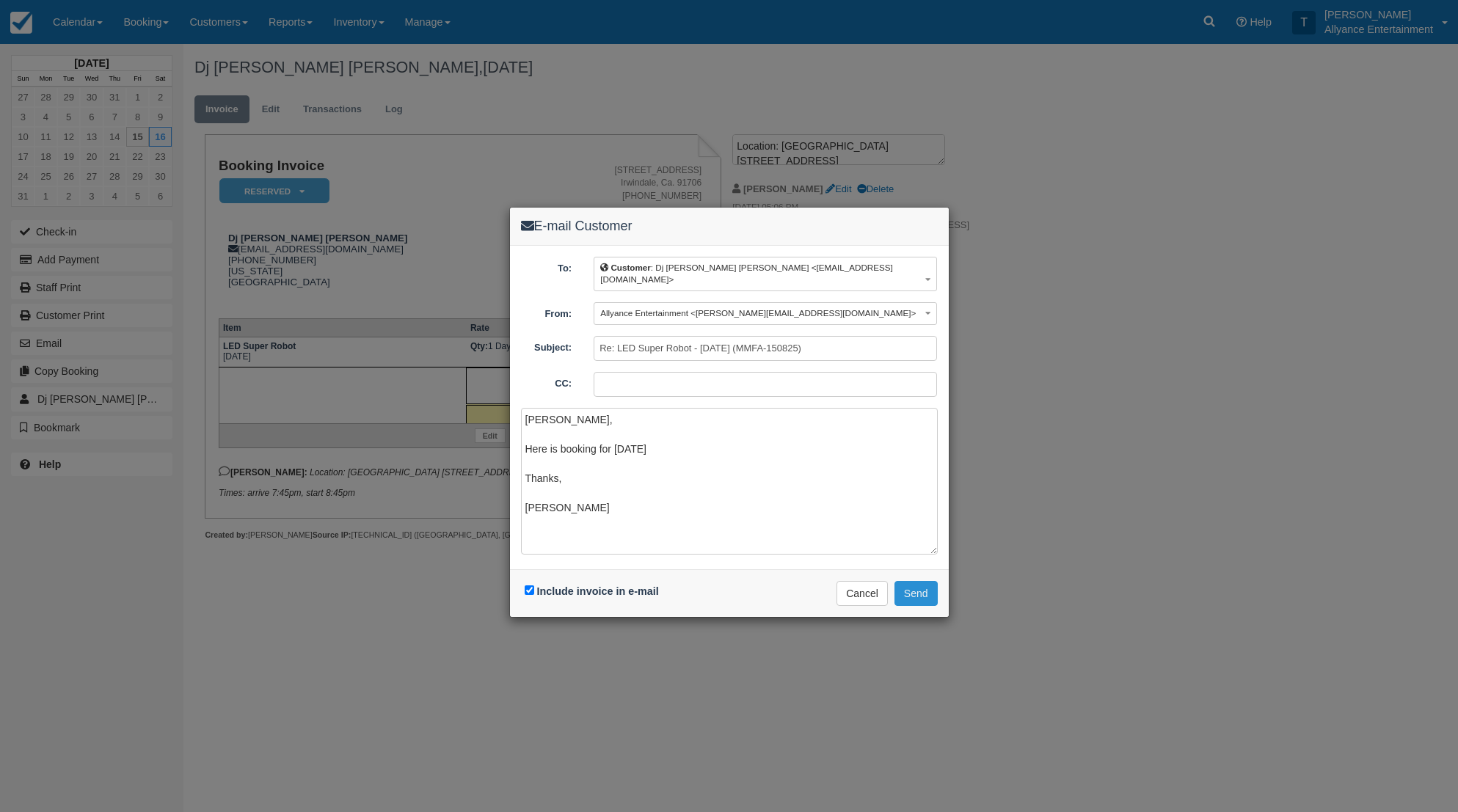
click at [915, 583] on button "Send" at bounding box center [916, 594] width 43 height 25
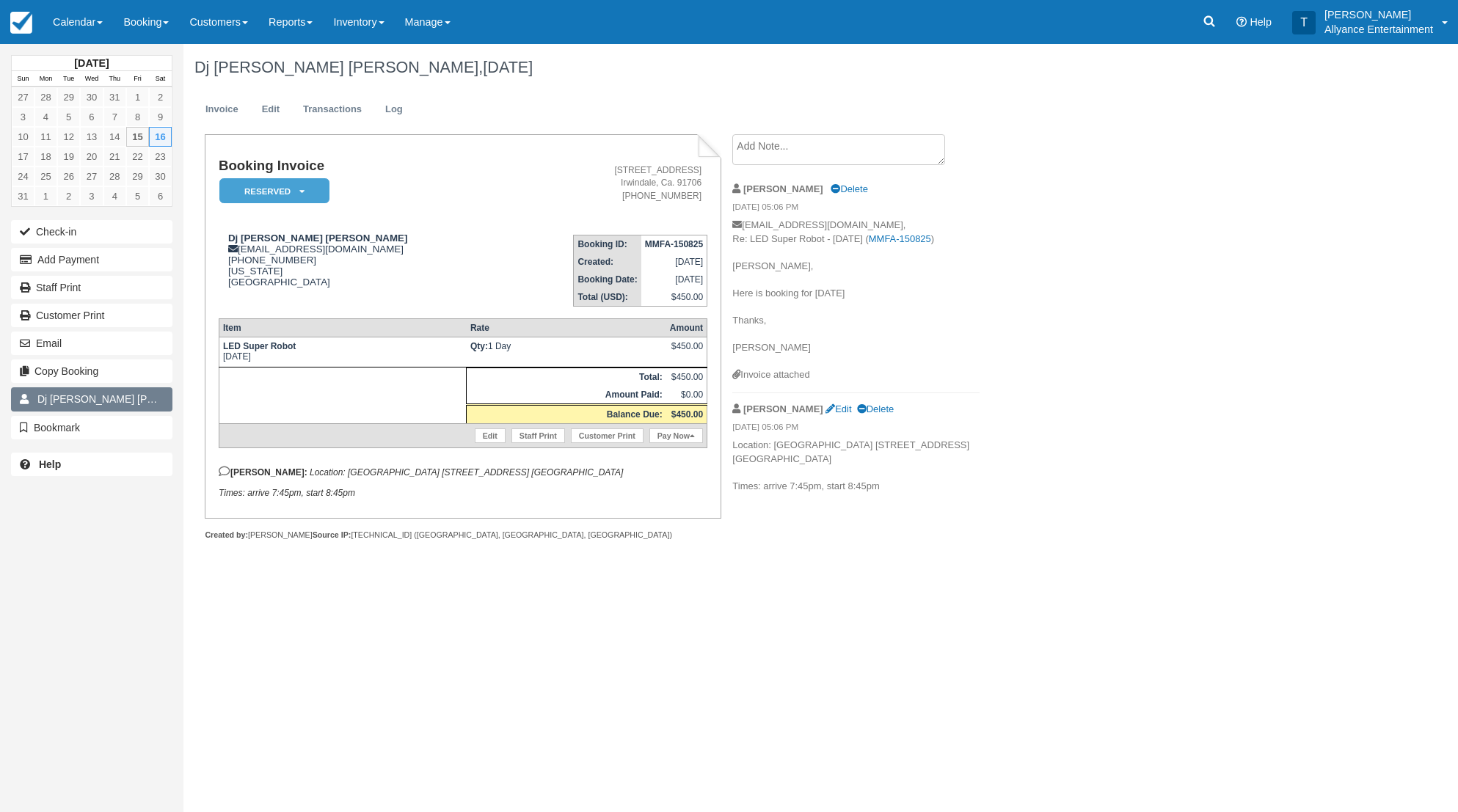
click at [134, 399] on link "Dj [PERSON_NAME] [PERSON_NAME] 31" at bounding box center [91, 399] width 161 height 24
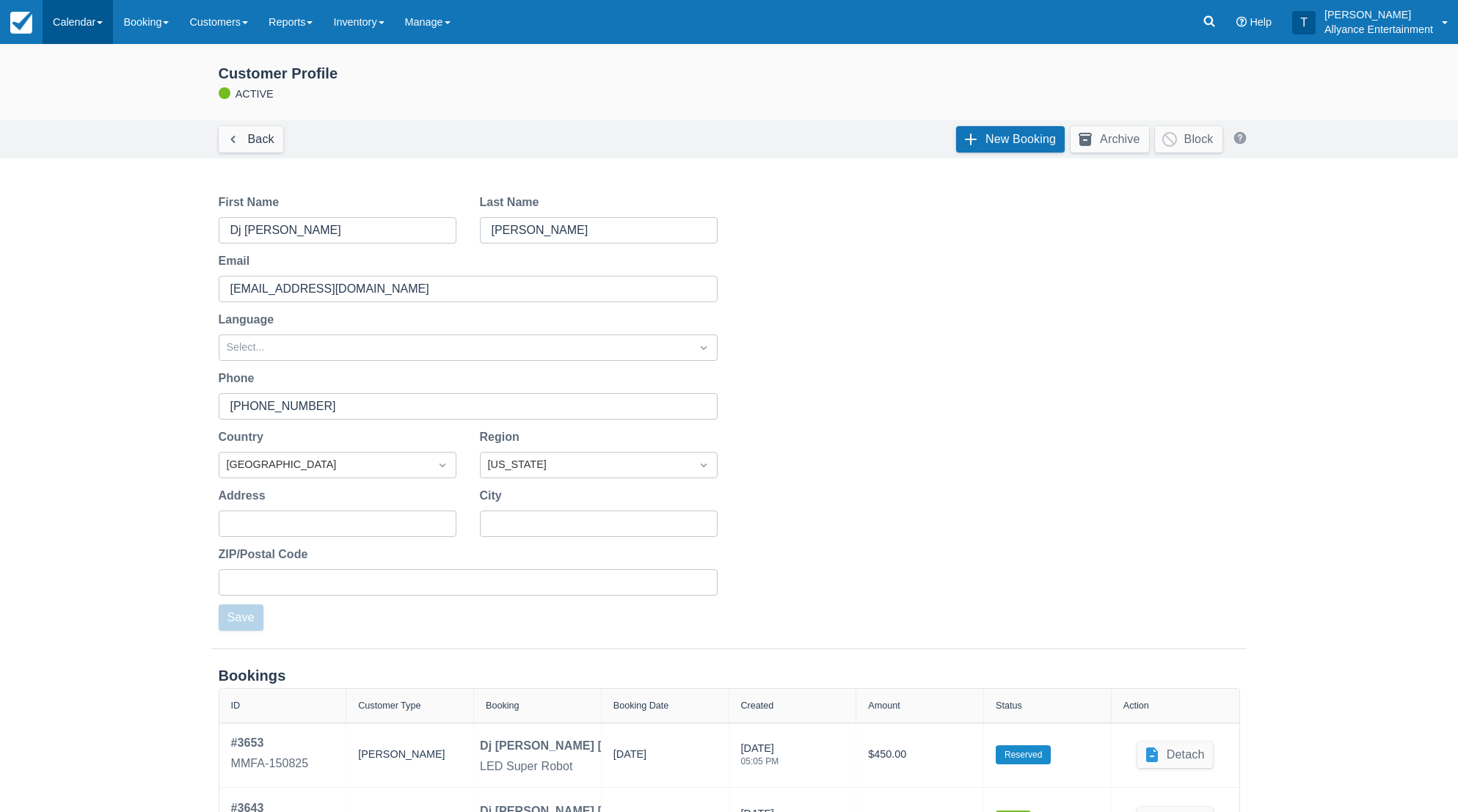
click at [61, 18] on link "Calendar" at bounding box center [77, 22] width 70 height 44
click at [65, 28] on link "Calendar" at bounding box center [77, 22] width 70 height 44
click at [66, 20] on link "Calendar" at bounding box center [77, 22] width 70 height 44
click at [85, 129] on link "Month" at bounding box center [101, 139] width 116 height 31
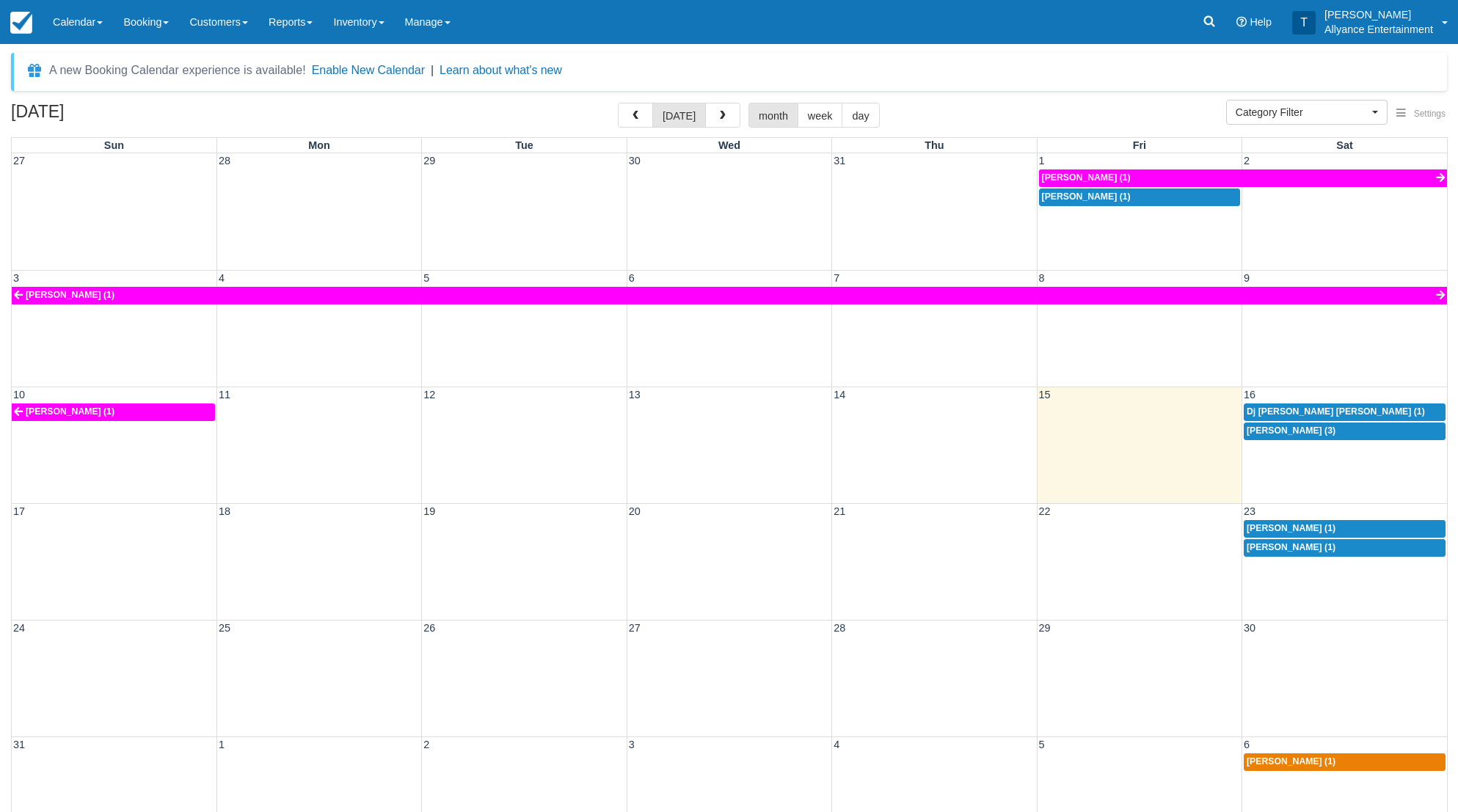
select select
click at [1294, 580] on div "17 18 19 20 21 22 23 Carlos Ramirez (1) Carmen Cervantes (1)" at bounding box center [729, 562] width 1436 height 117
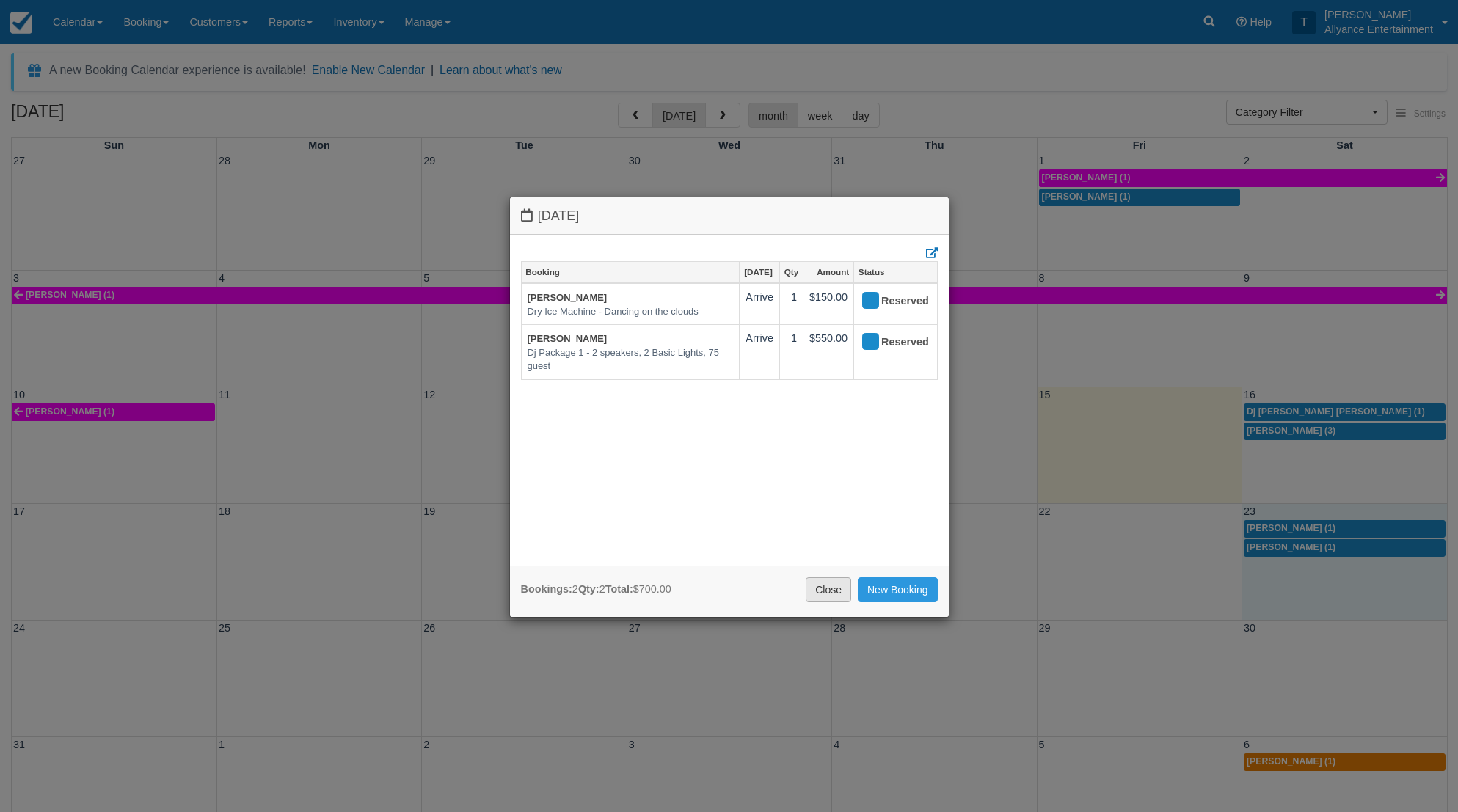
click at [832, 580] on link "Close" at bounding box center [829, 590] width 46 height 25
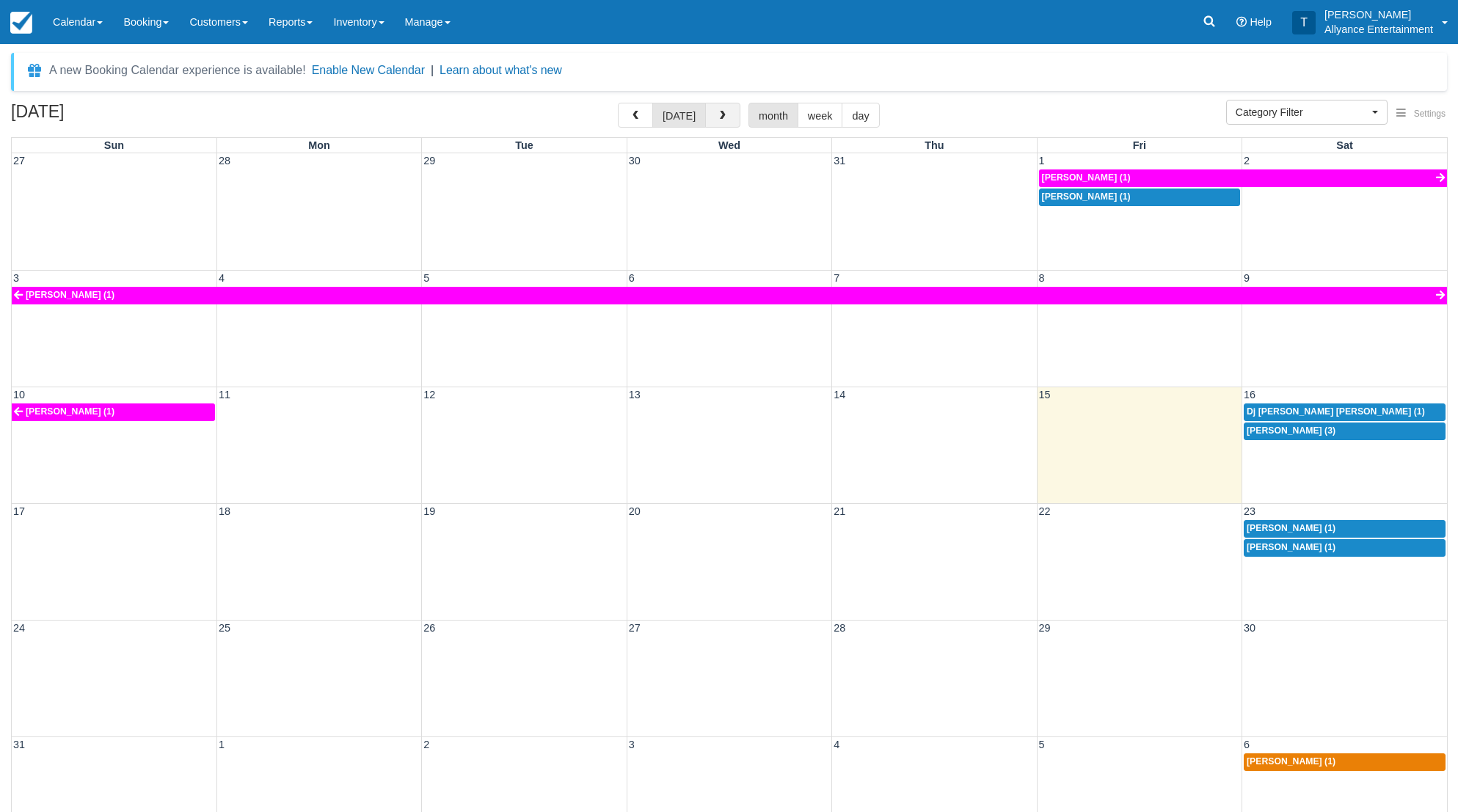
click at [723, 103] on button "button" at bounding box center [722, 115] width 35 height 25
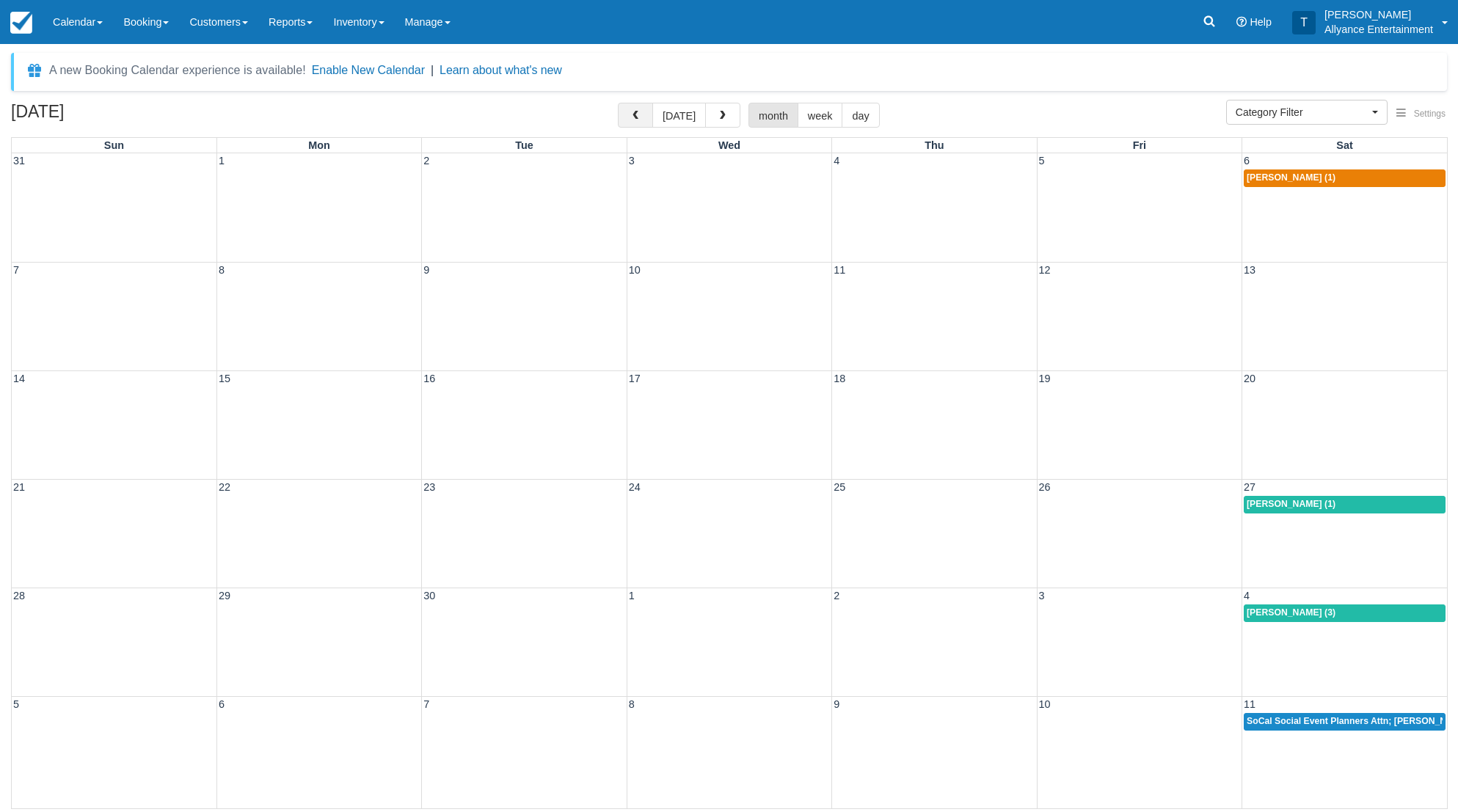
click at [640, 117] on span "button" at bounding box center [635, 116] width 10 height 10
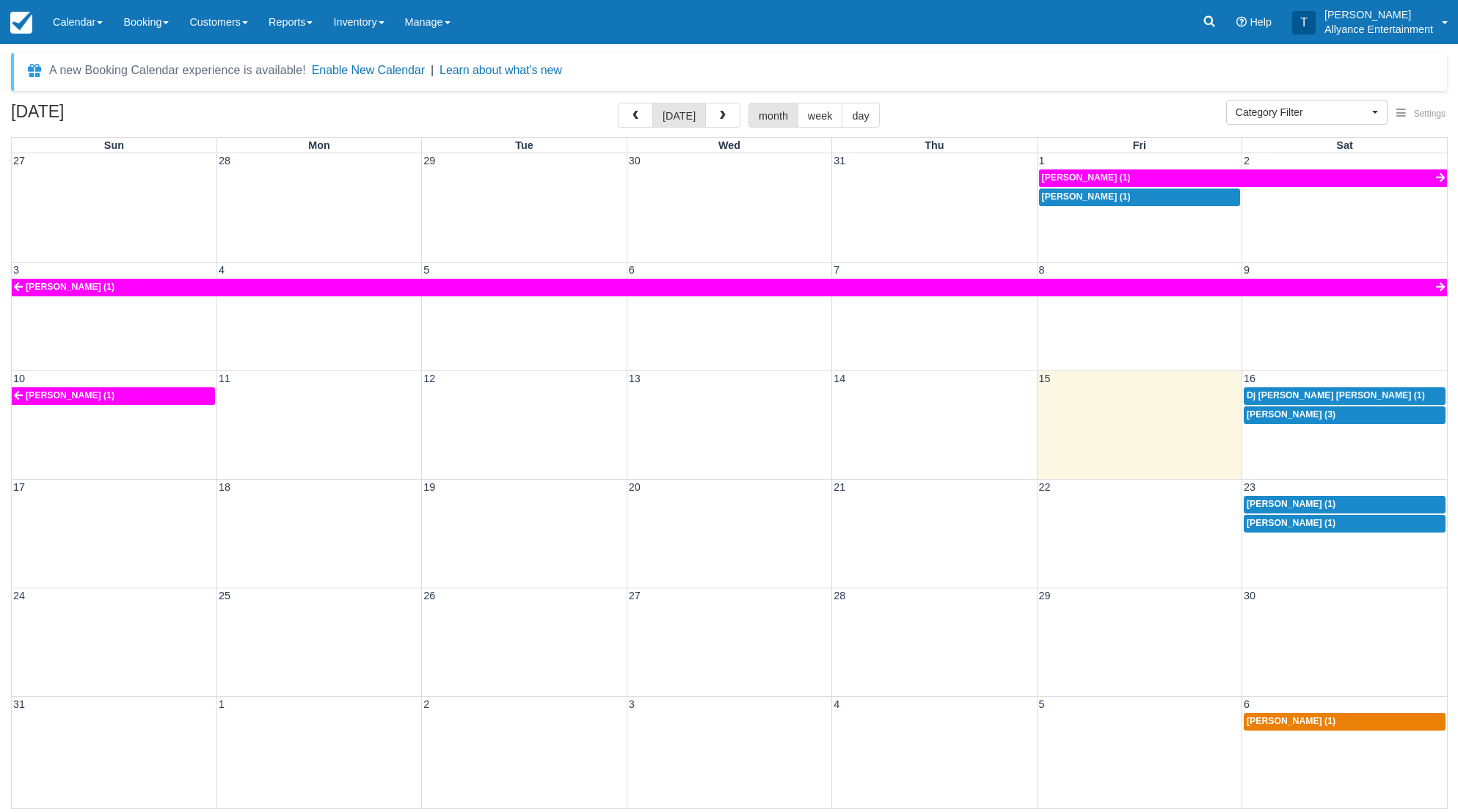
click at [1281, 452] on div "10 11 12 13 14 15 16 Jose A Barros (1) Dj Sam Sam (1) Doona Hood (3)" at bounding box center [729, 425] width 1436 height 109
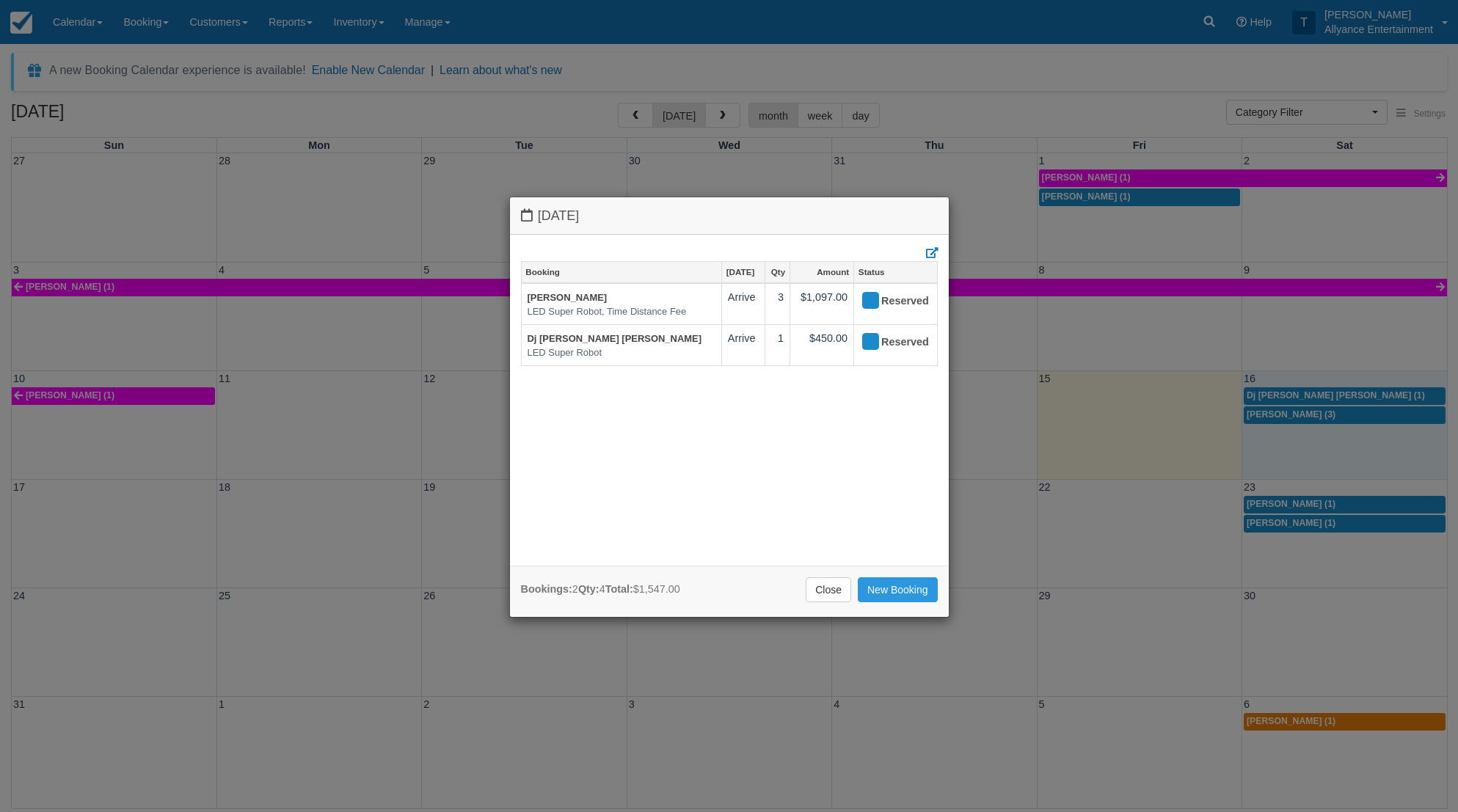
click at [1299, 557] on div "Saturday August 16 2025 Booking Aug 16 Qty Amount Status Doona Hood LED Super R…" at bounding box center [729, 406] width 1458 height 812
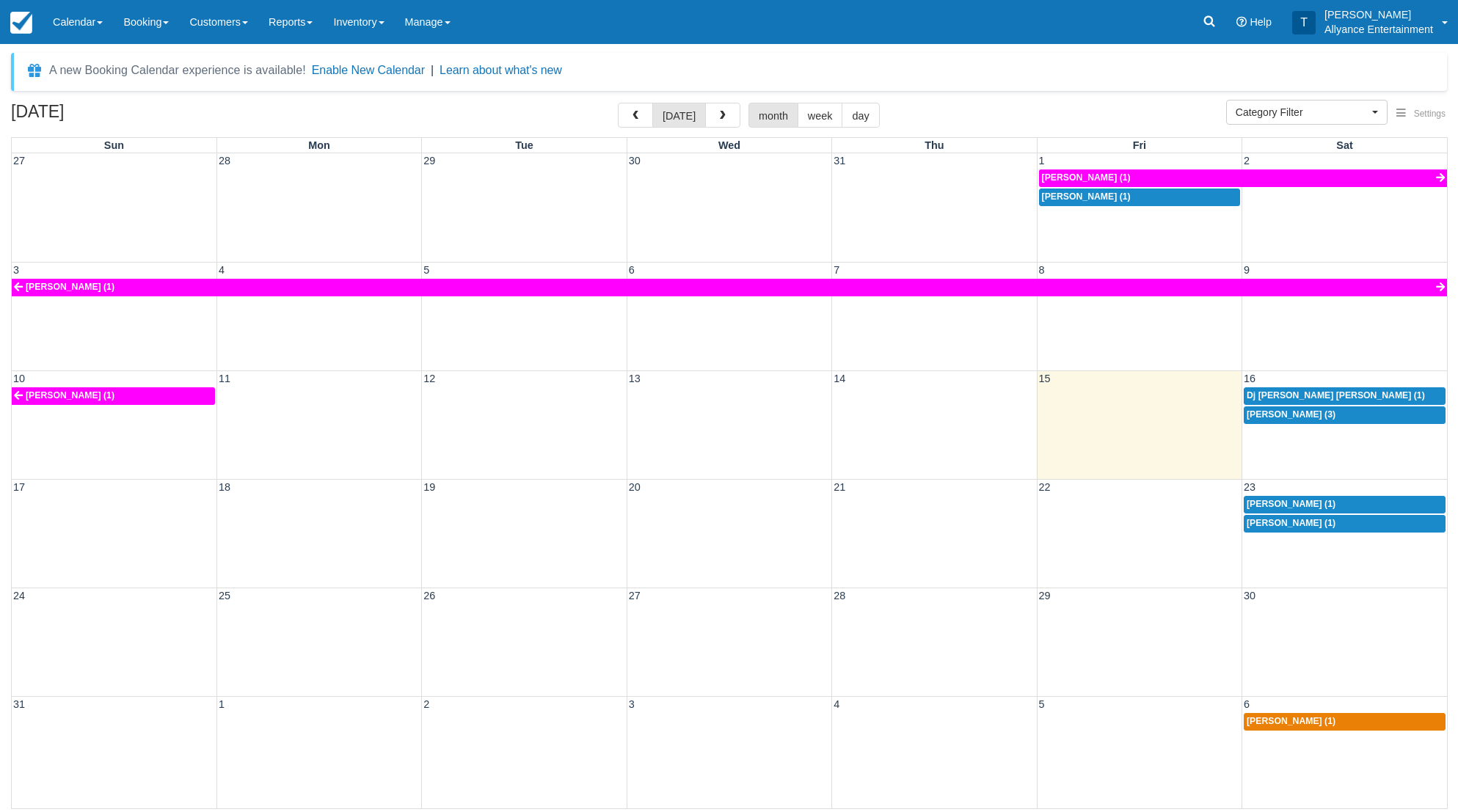
click at [1299, 557] on div "17 18 19 20 21 22 23 Carlos Ramirez (1) Carmen Cervantes (1)" at bounding box center [729, 533] width 1436 height 109
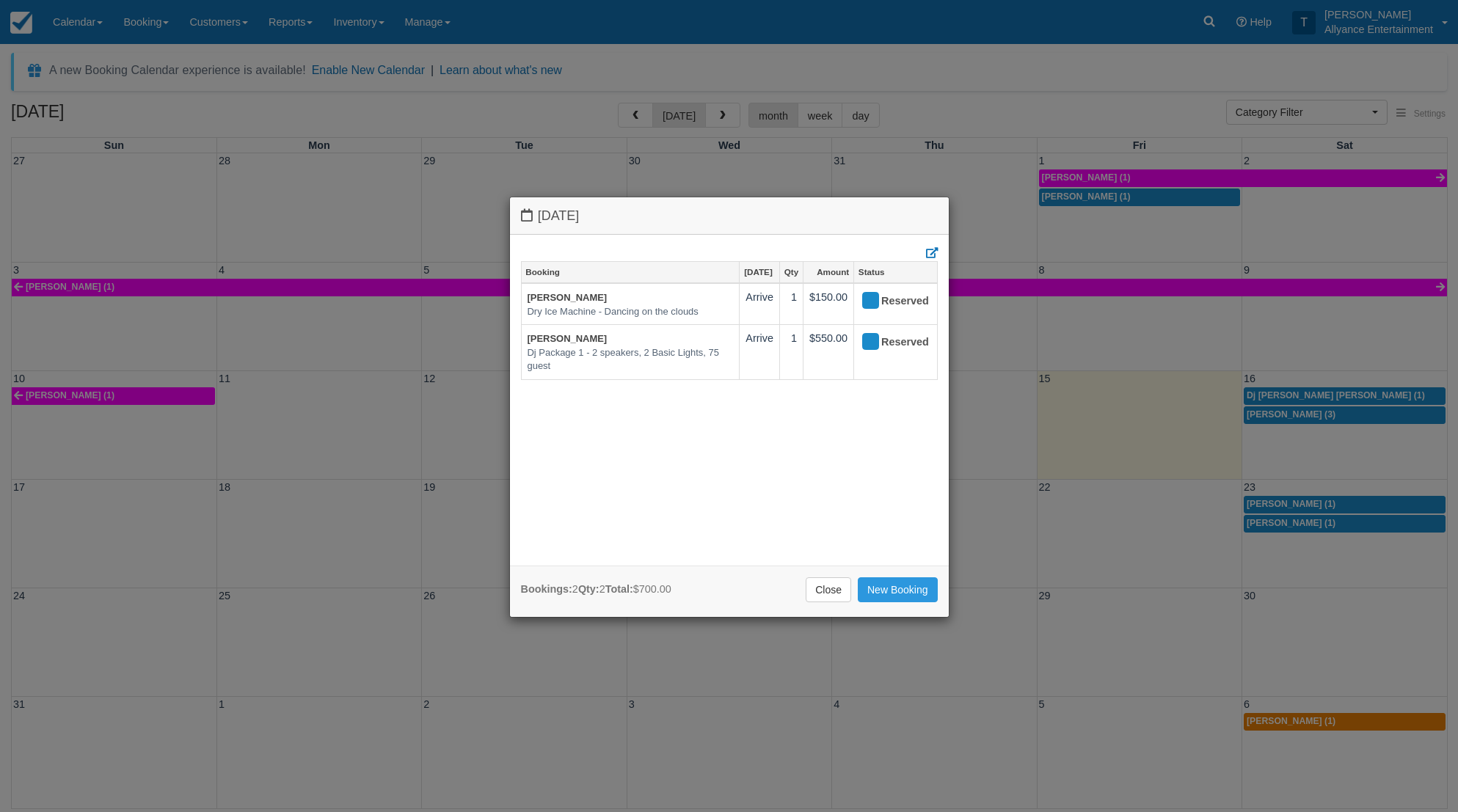
click at [1105, 217] on div "Saturday August 23 2025 Booking Aug 23 Qty Amount Status Carlos Ramirez Dry Ice…" at bounding box center [729, 406] width 1458 height 812
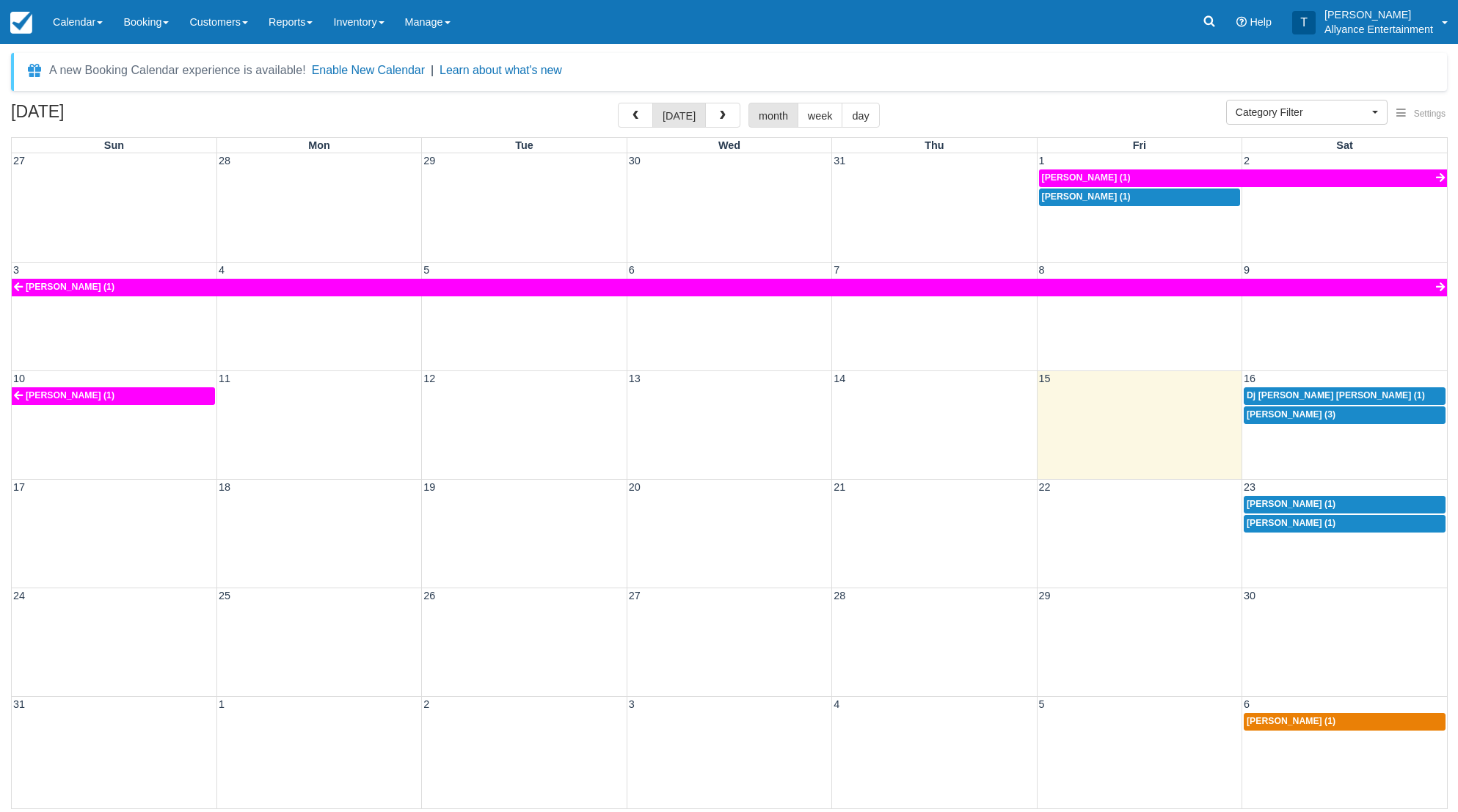
click at [1105, 217] on div "27 28 29 30 31 1 2 Jose A Barros (1) Adam Linares (1)" at bounding box center [729, 208] width 1436 height 109
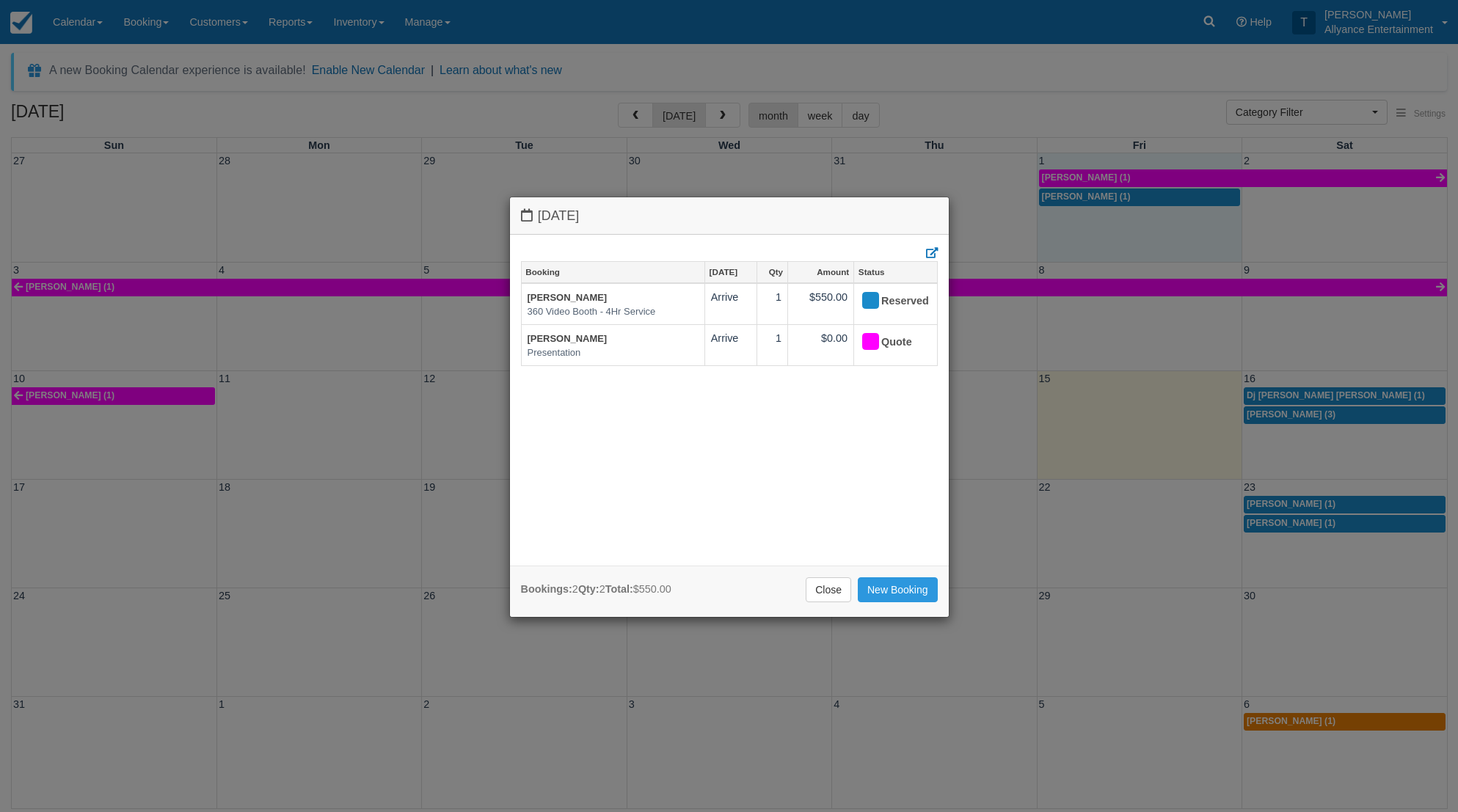
click at [1300, 567] on div "Friday August 1 2025 Booking Aug 1 Qty Amount Status Adam Linares 360 Video Boo…" at bounding box center [729, 406] width 1458 height 812
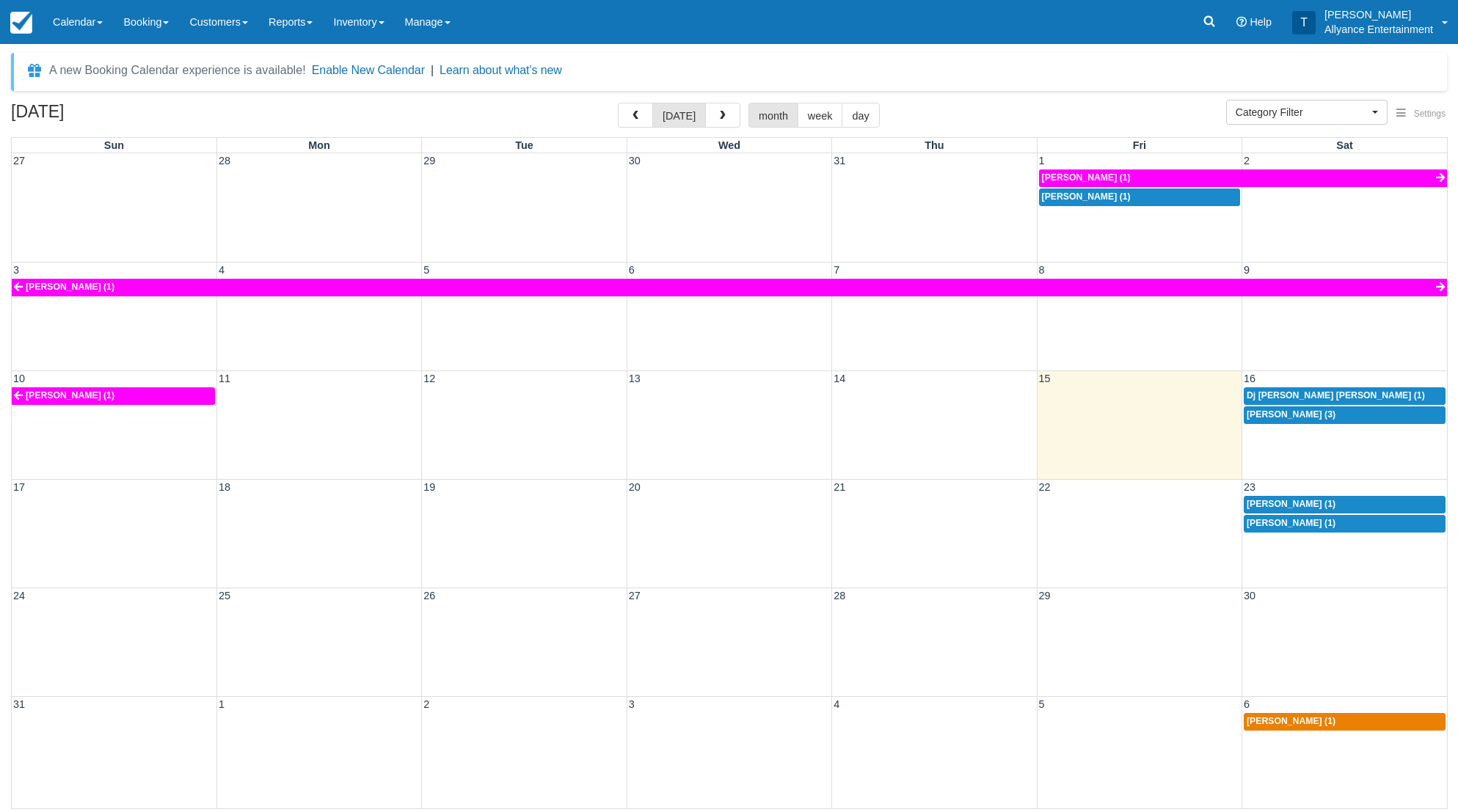
click at [1300, 567] on div "17 18 19 20 21 22 23 Carlos Ramirez (1) Carmen Cervantes (1)" at bounding box center [729, 533] width 1436 height 109
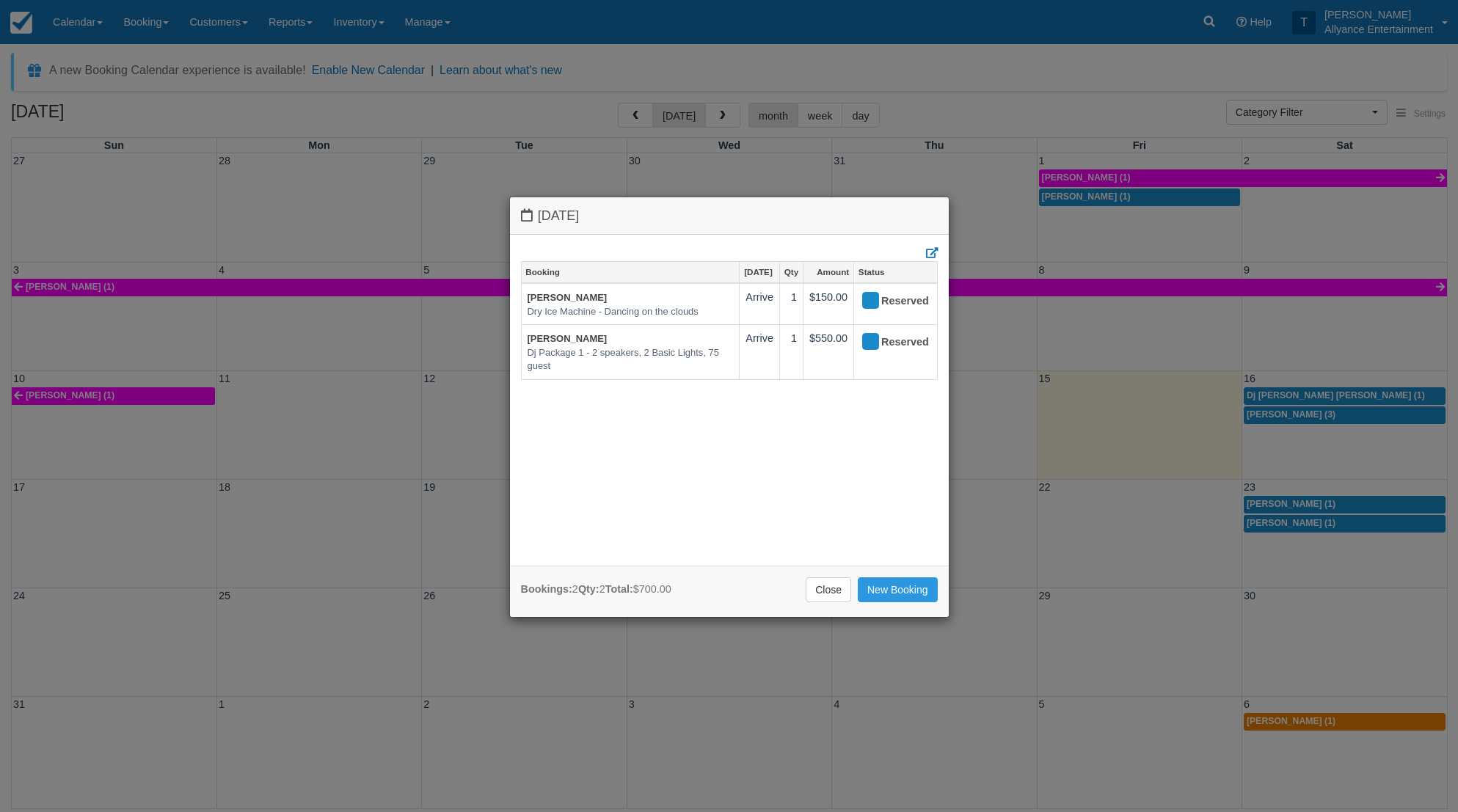
click at [1293, 444] on div "Saturday August 23 2025 Booking Aug 23 Qty Amount Status Carlos Ramirez Dry Ice…" at bounding box center [729, 406] width 1458 height 812
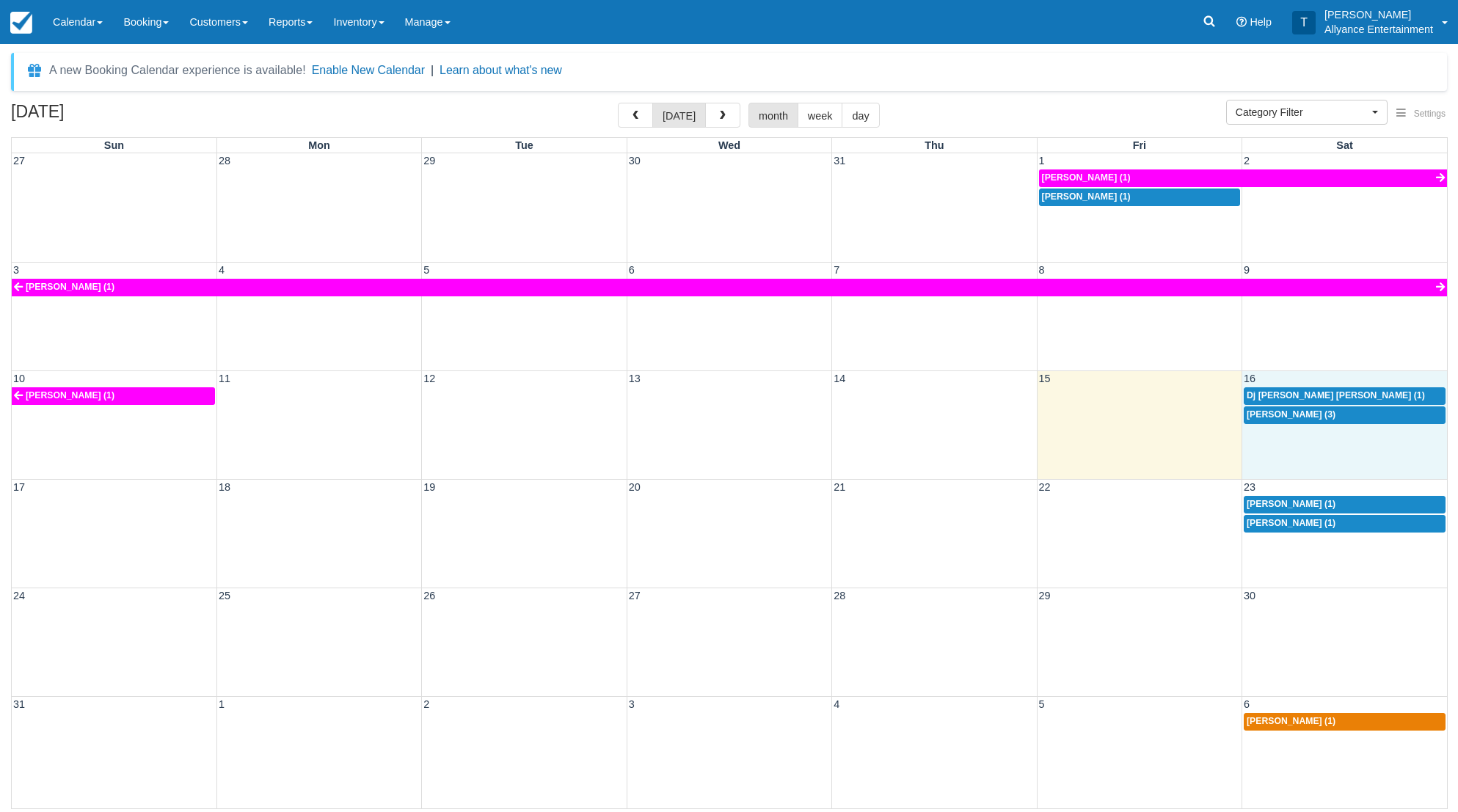
click at [1293, 444] on div "10 11 12 13 14 15 16 Jose A Barros (1) Dj Sam Sam (1) Doona Hood (3)" at bounding box center [729, 425] width 1436 height 109
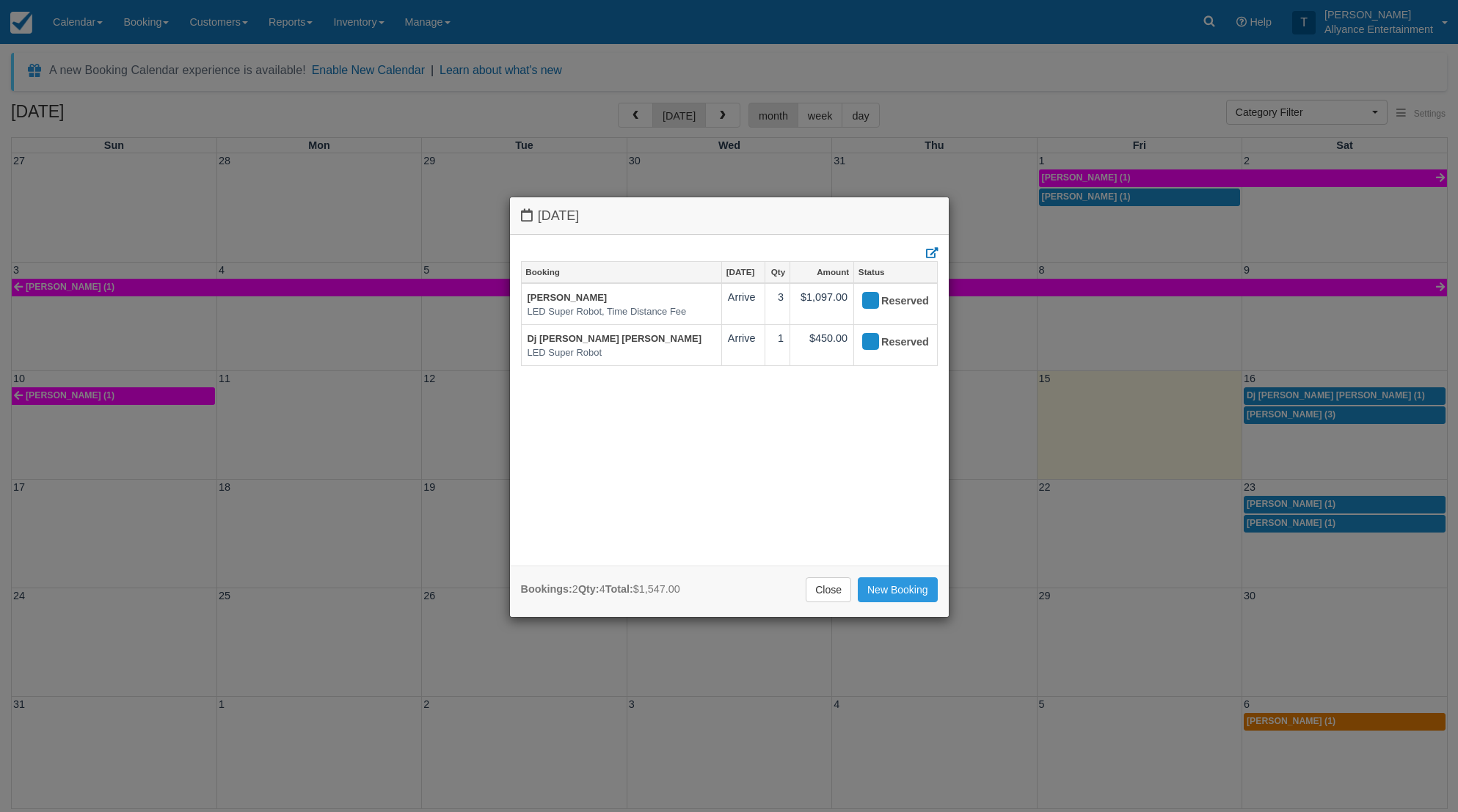
click at [1074, 229] on div "Saturday August 16 2025 Booking Aug 16 Qty Amount Status Doona Hood LED Super R…" at bounding box center [729, 406] width 1458 height 812
